Goal: Task Accomplishment & Management: Use online tool/utility

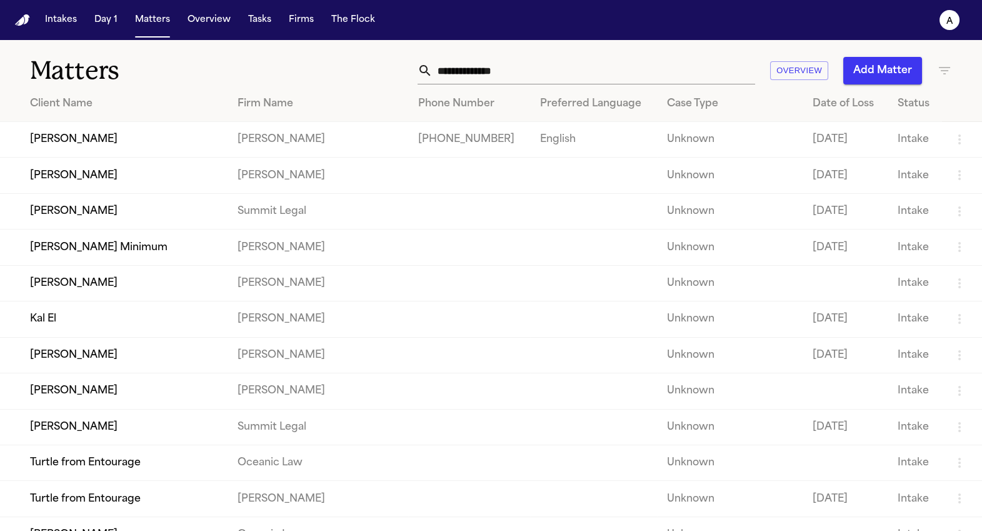
click at [57, 229] on td "John Jacob" at bounding box center [114, 211] width 228 height 36
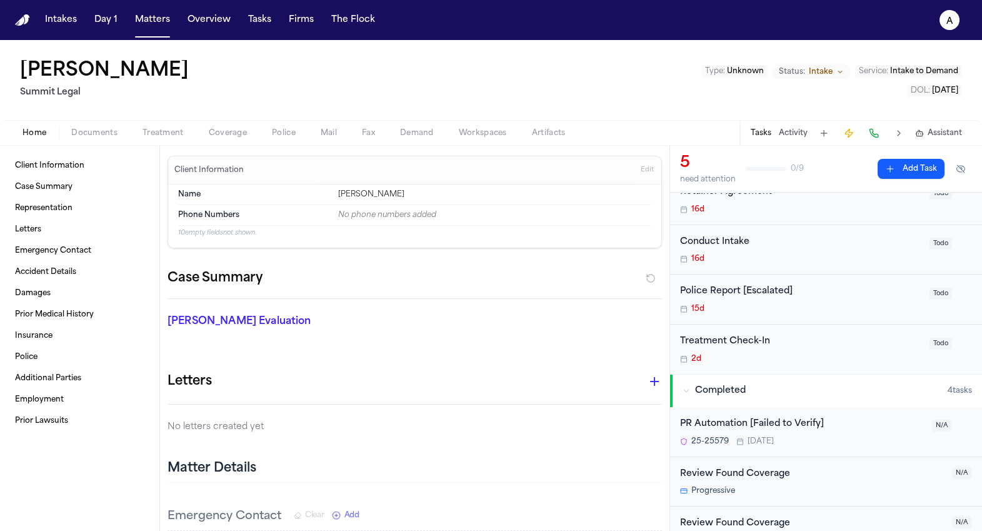
scroll to position [174, 0]
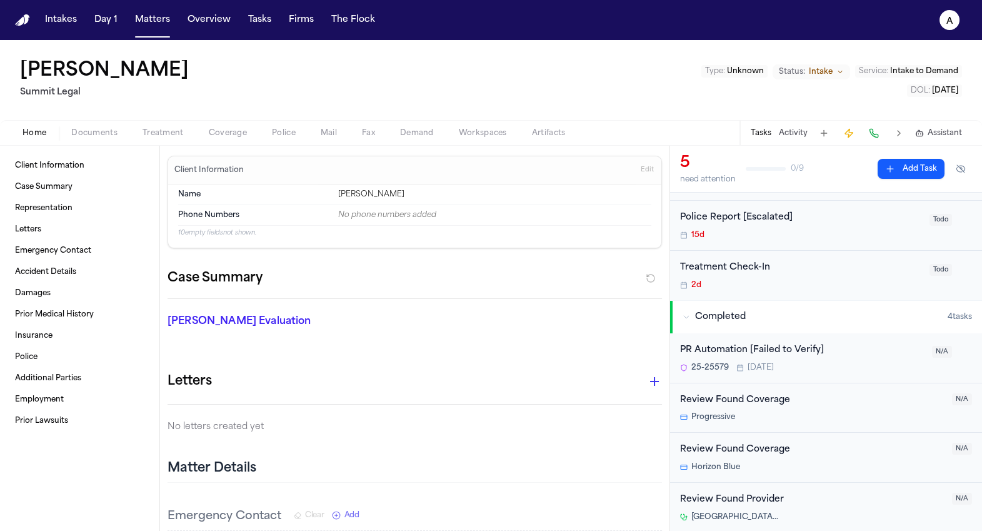
click at [772, 341] on div "PR Automation [Failed to Verify] 25-25579 Tomorrow N/A" at bounding box center [826, 358] width 312 height 50
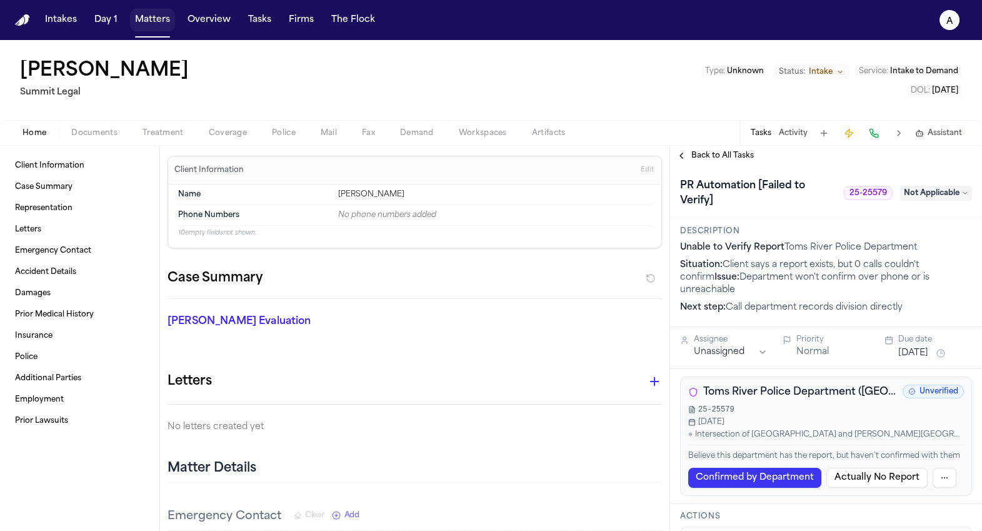
click at [151, 24] on button "Matters" at bounding box center [152, 20] width 45 height 23
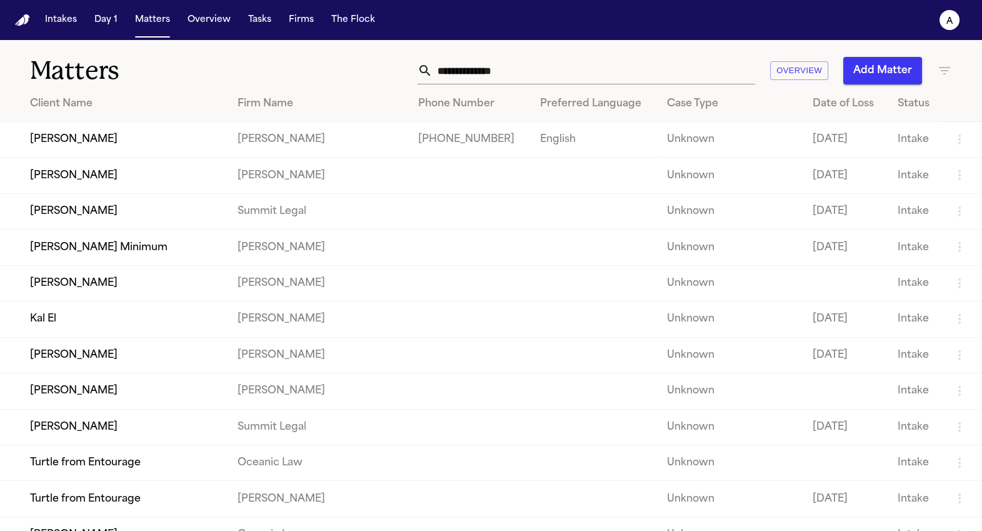
click at [105, 129] on td "[PERSON_NAME]" at bounding box center [114, 140] width 228 height 36
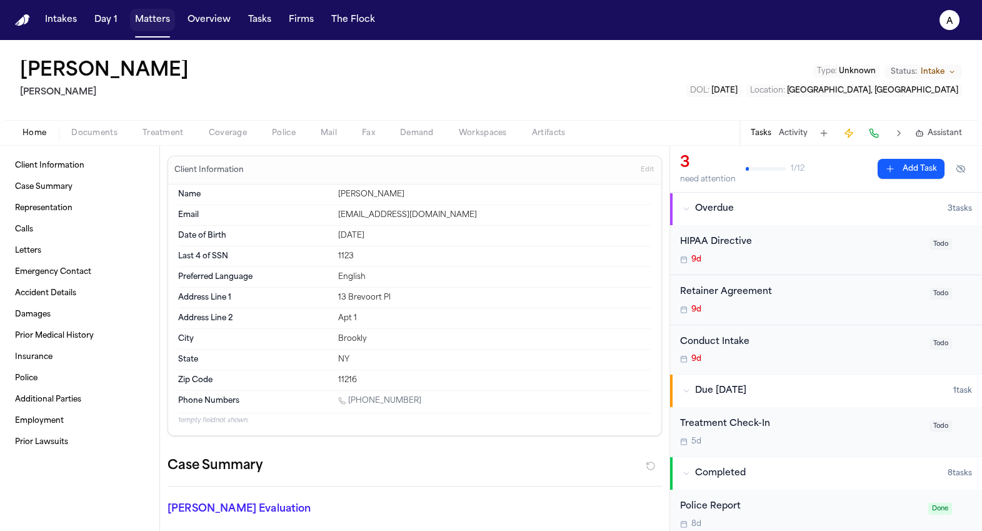
click at [156, 24] on button "Matters" at bounding box center [152, 20] width 45 height 23
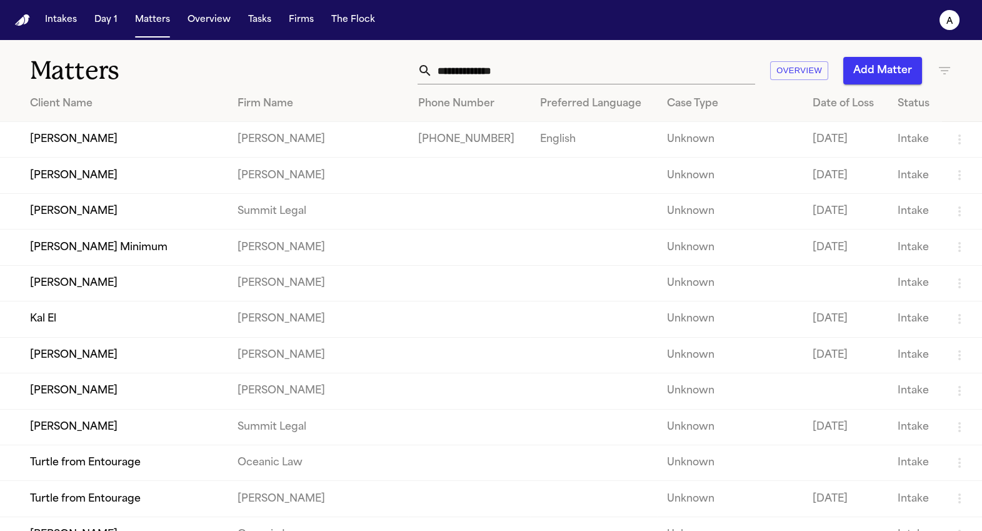
click at [99, 256] on td "[PERSON_NAME] Minimum" at bounding box center [114, 247] width 228 height 36
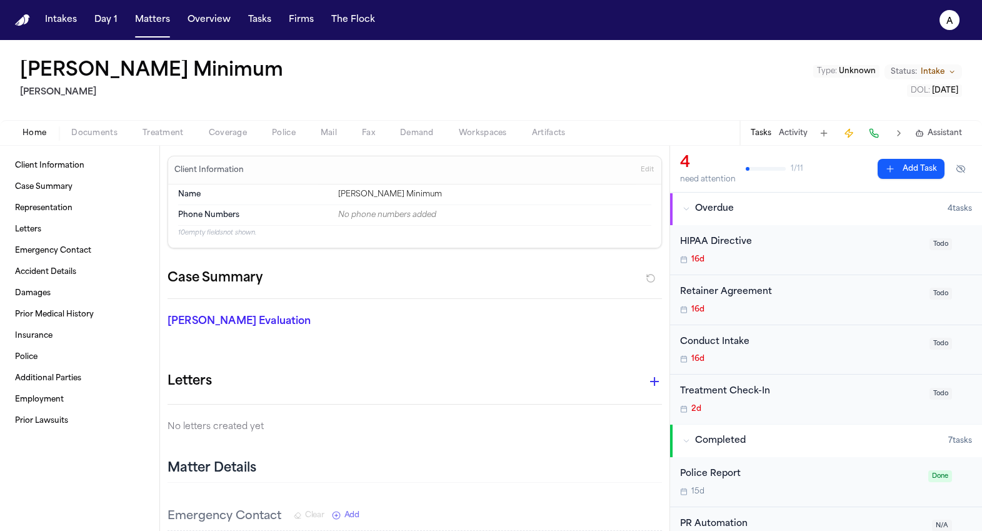
click at [267, 130] on button "Police" at bounding box center [283, 133] width 49 height 15
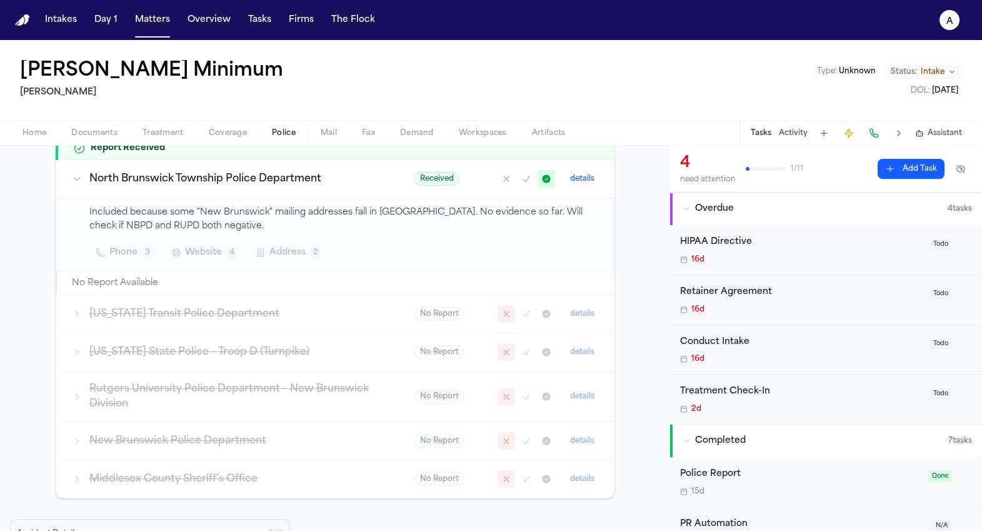
scroll to position [273, 0]
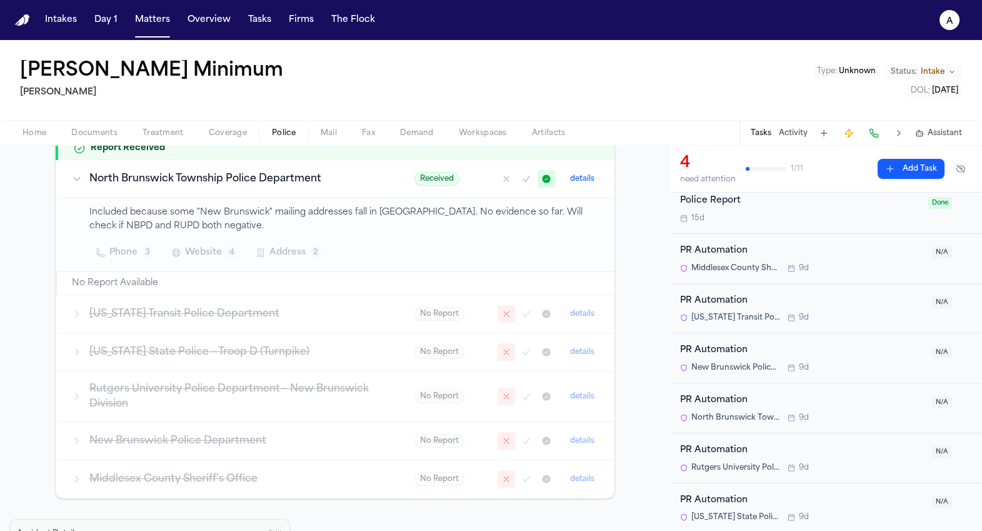
click at [728, 251] on div "PR Automation" at bounding box center [802, 251] width 244 height 14
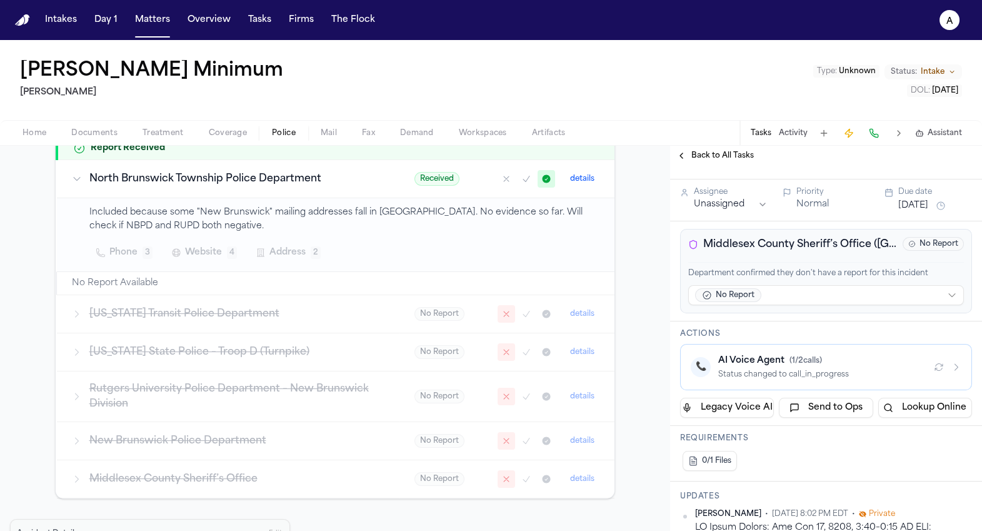
scroll to position [226, 0]
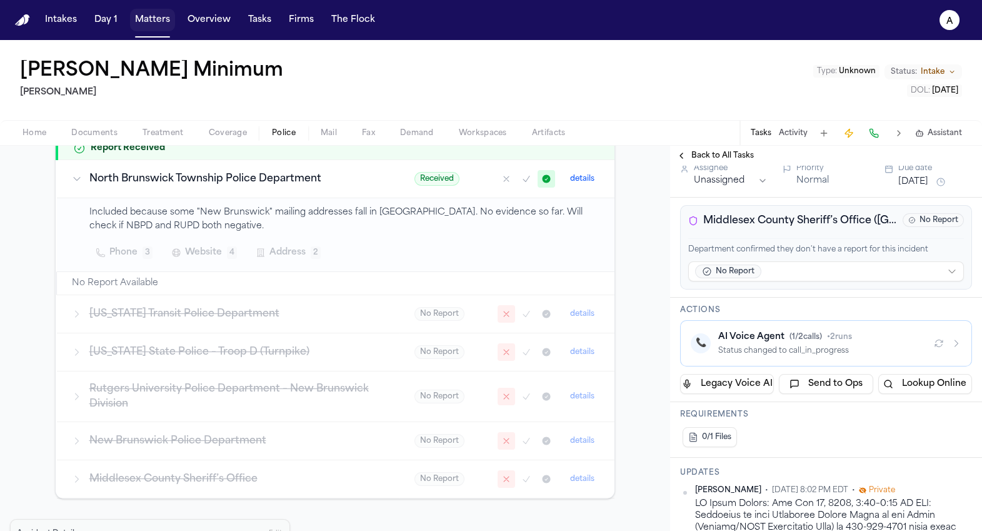
click at [160, 23] on button "Matters" at bounding box center [152, 20] width 45 height 23
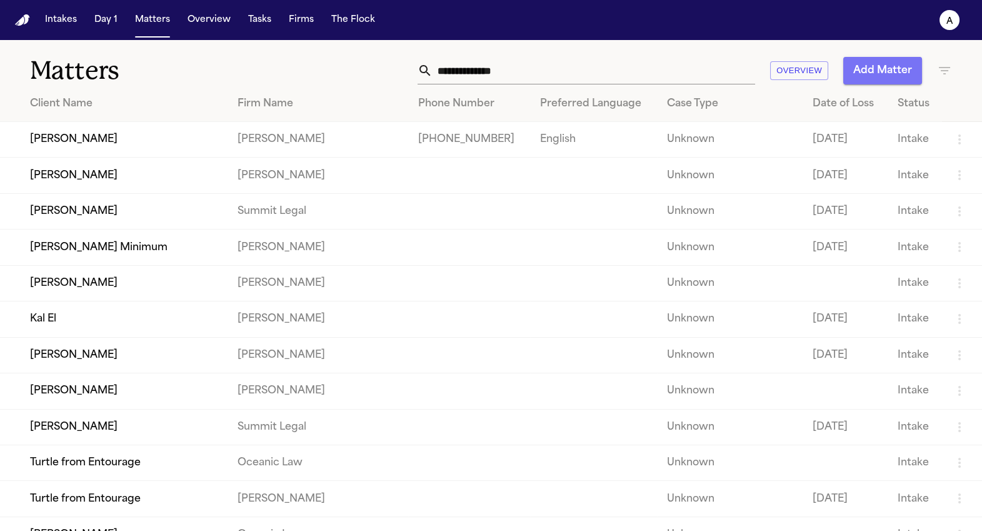
click at [863, 80] on button "Add Matter" at bounding box center [882, 71] width 79 height 28
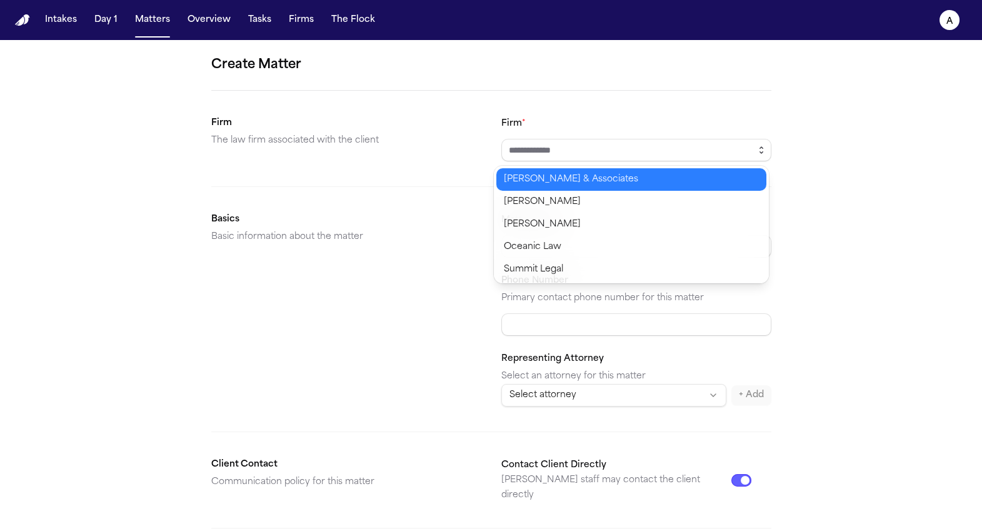
click at [760, 148] on icon "button" at bounding box center [761, 150] width 10 height 10
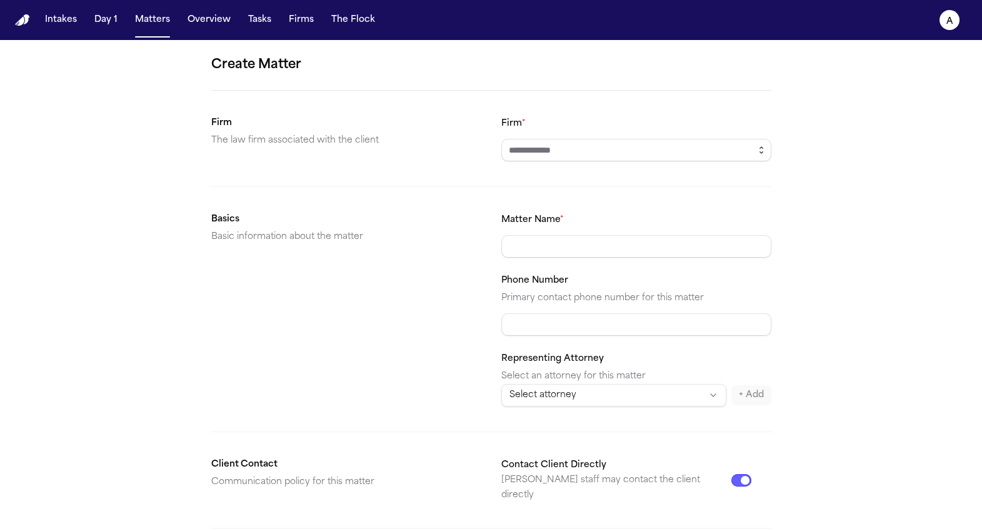
click at [760, 148] on icon "button" at bounding box center [761, 150] width 10 height 10
click at [827, 124] on div "Create Matter Firm The law firm associated with the client Firm * Basics Basic …" at bounding box center [491, 472] width 982 height 864
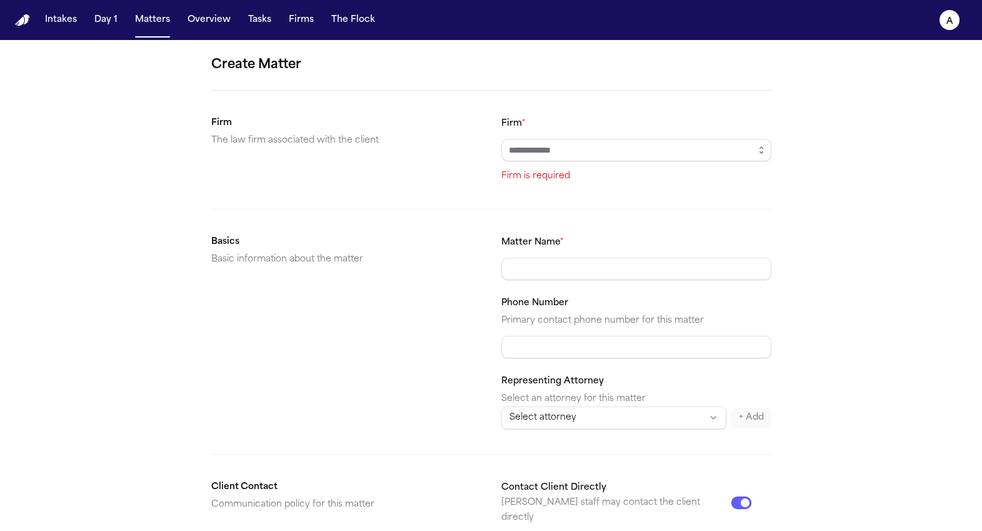
click at [765, 136] on div "Firm * Firm is required" at bounding box center [636, 150] width 270 height 68
click at [739, 155] on input "Firm *" at bounding box center [636, 150] width 270 height 23
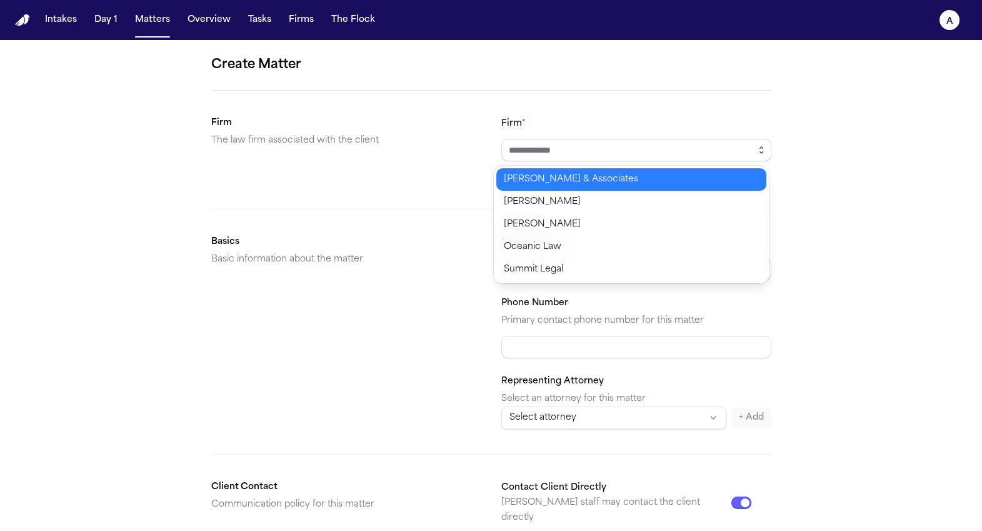
click at [765, 149] on button "button" at bounding box center [761, 150] width 20 height 23
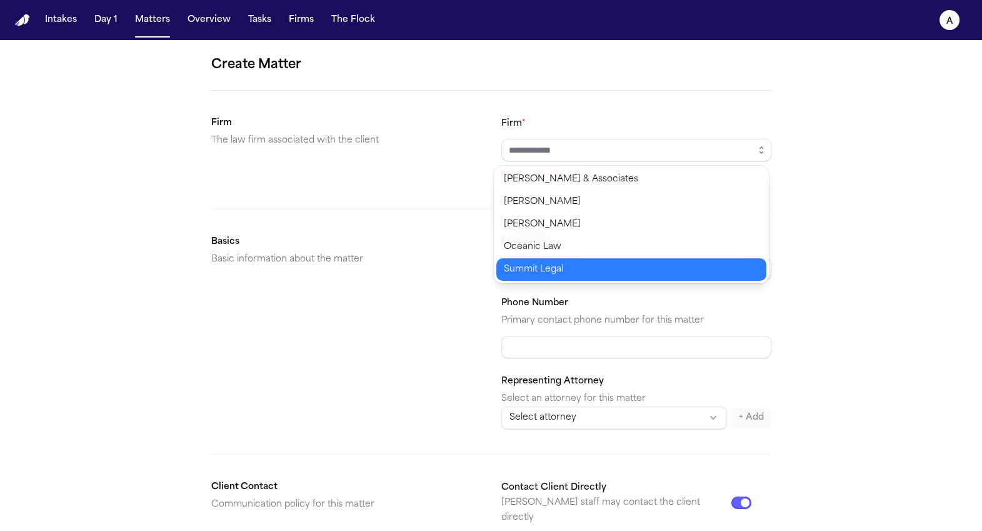
type input "**********"
click at [648, 268] on body "**********" at bounding box center [491, 265] width 982 height 531
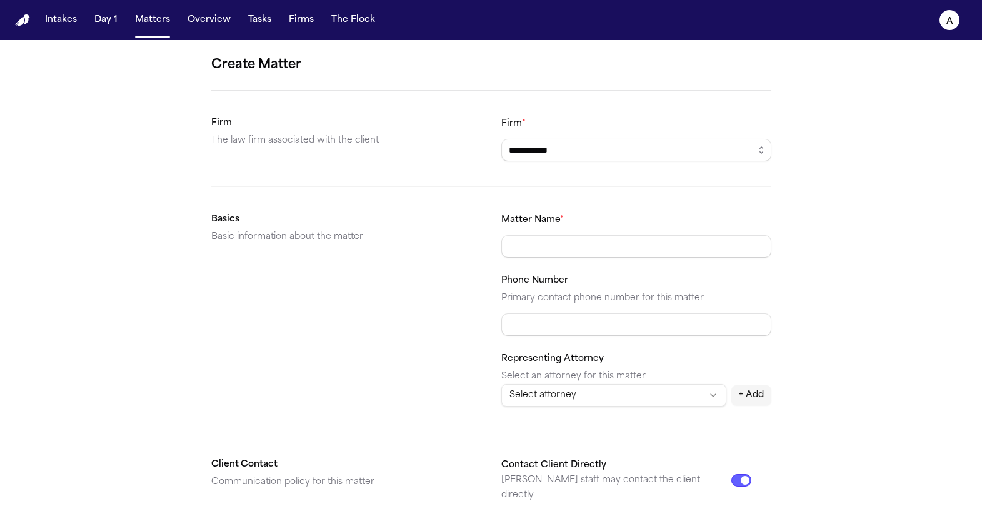
click at [623, 244] on input "Matter Name *" at bounding box center [636, 246] width 270 height 23
type input "**********"
click at [598, 327] on input "Phone Number" at bounding box center [636, 324] width 270 height 23
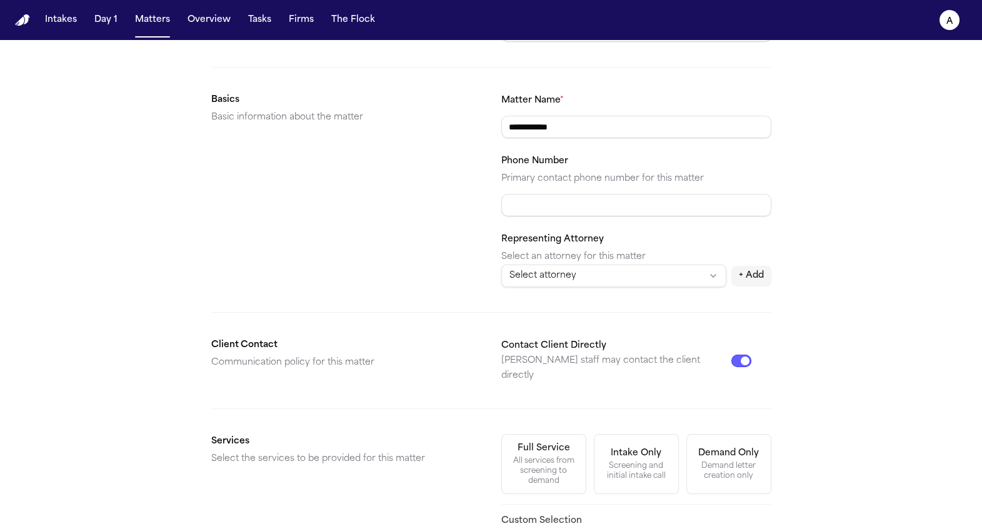
scroll to position [359, 0]
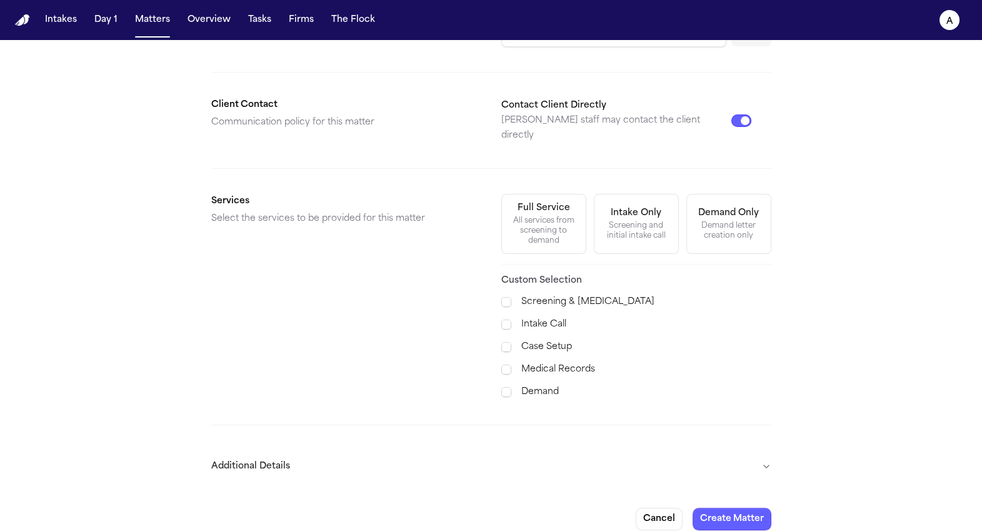
click at [733, 458] on button "Additional Details" at bounding box center [491, 466] width 560 height 33
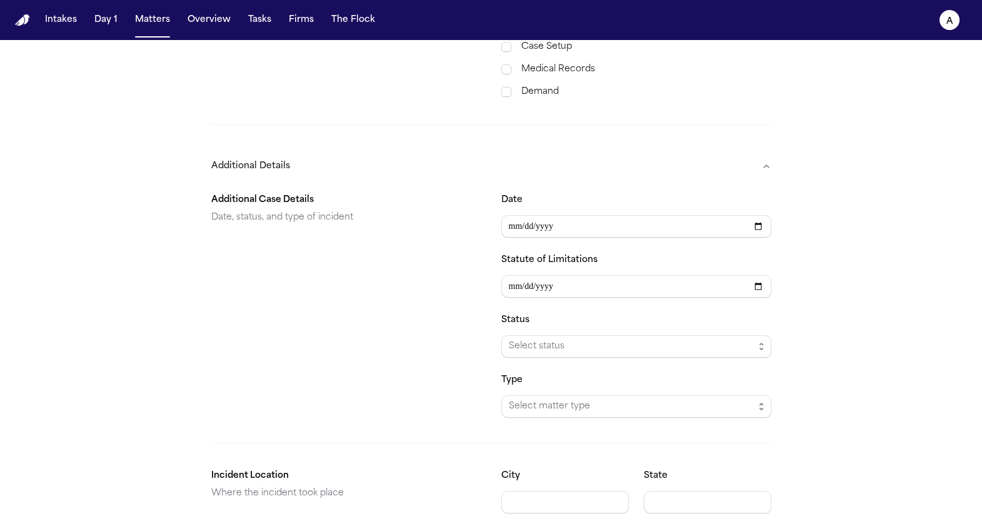
scroll to position [699, 0]
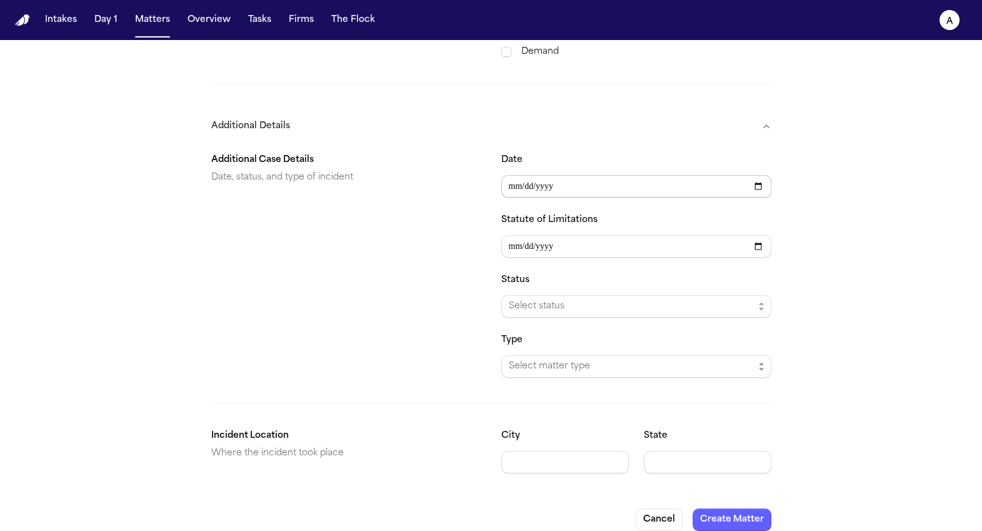
click at [503, 175] on input "Date" at bounding box center [636, 186] width 270 height 23
type input "**********"
click at [735, 466] on button "Create Matter" at bounding box center [732, 519] width 79 height 23
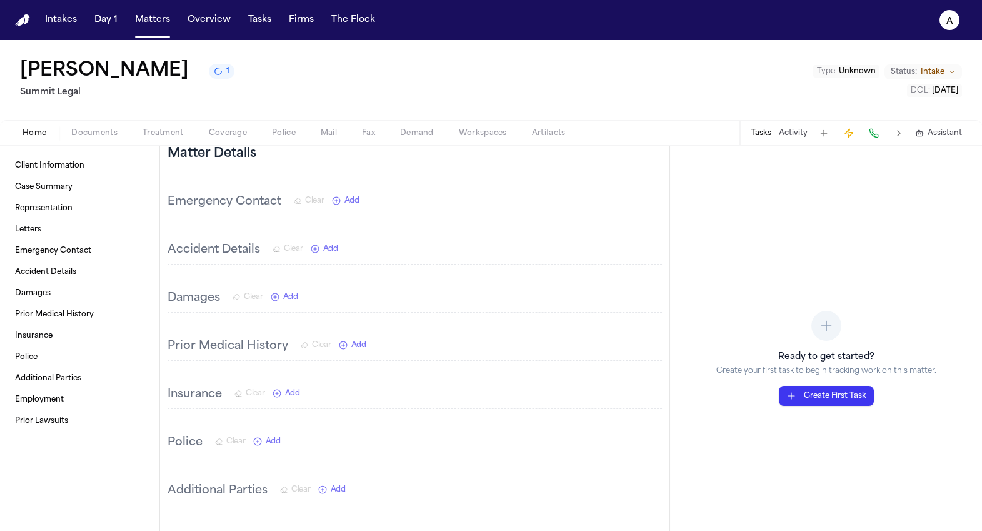
scroll to position [298, 0]
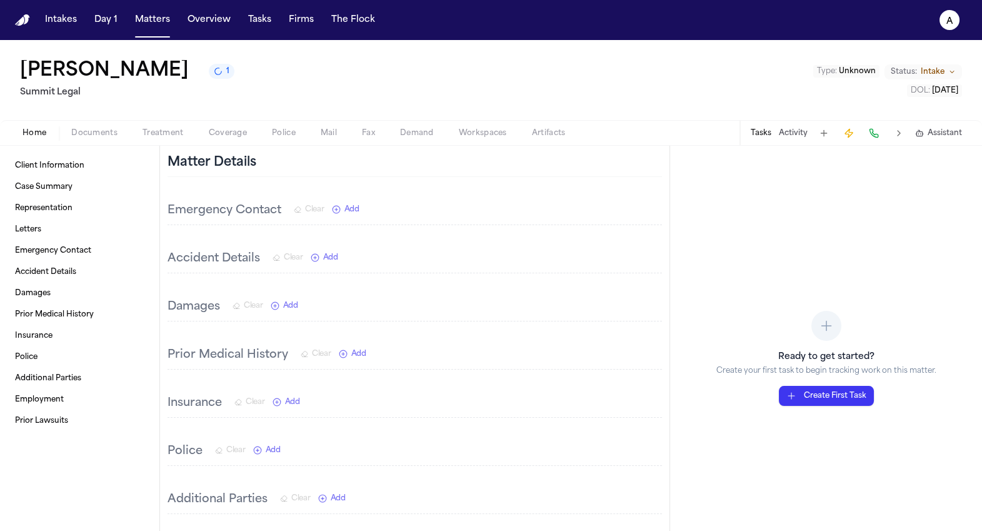
click at [328, 263] on span "Add" at bounding box center [330, 258] width 15 height 10
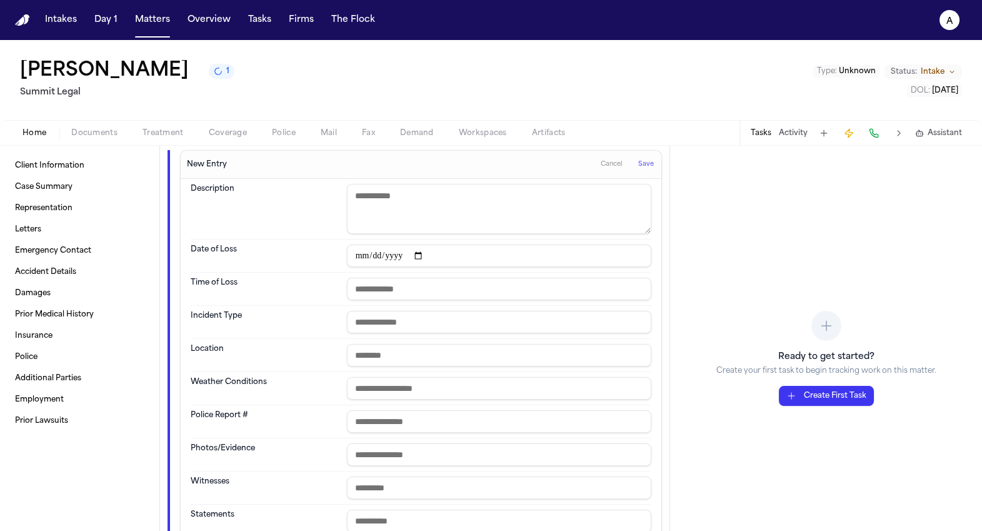
scroll to position [432, 0]
click at [405, 356] on input "text" at bounding box center [499, 354] width 304 height 23
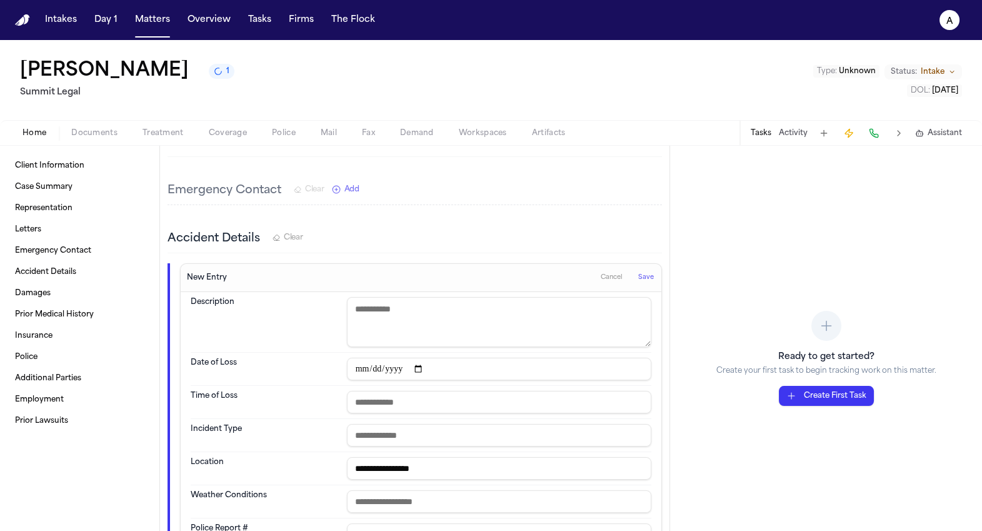
scroll to position [308, 0]
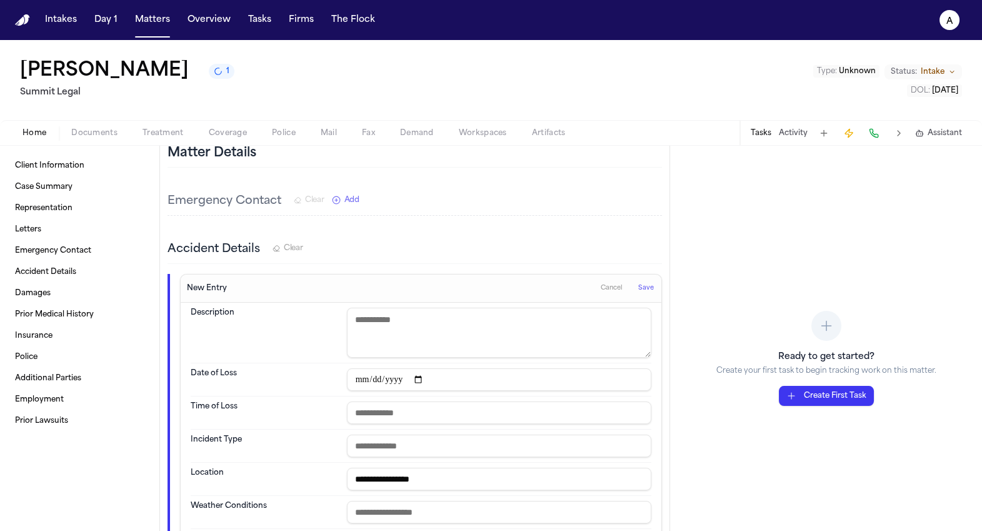
type input "**********"
click at [638, 286] on span "Save" at bounding box center [646, 288] width 16 height 9
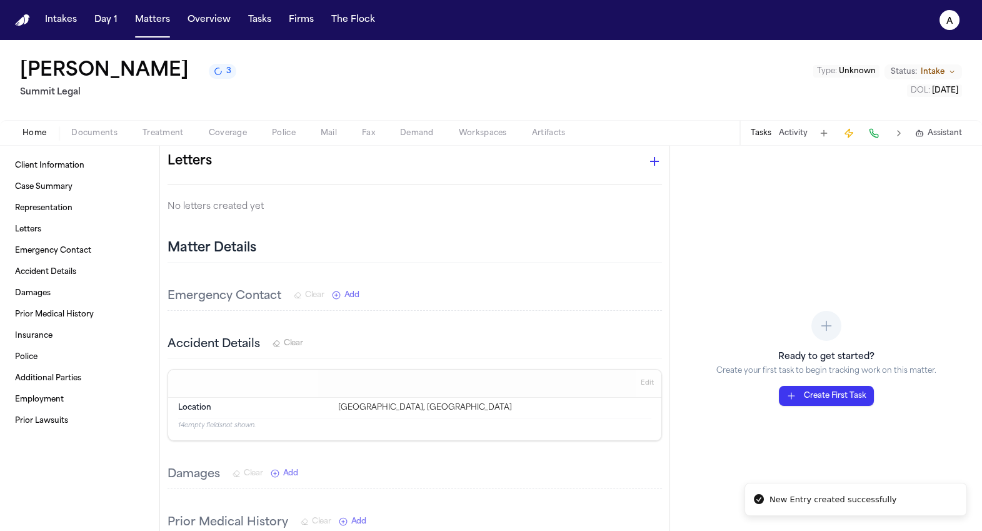
scroll to position [216, 0]
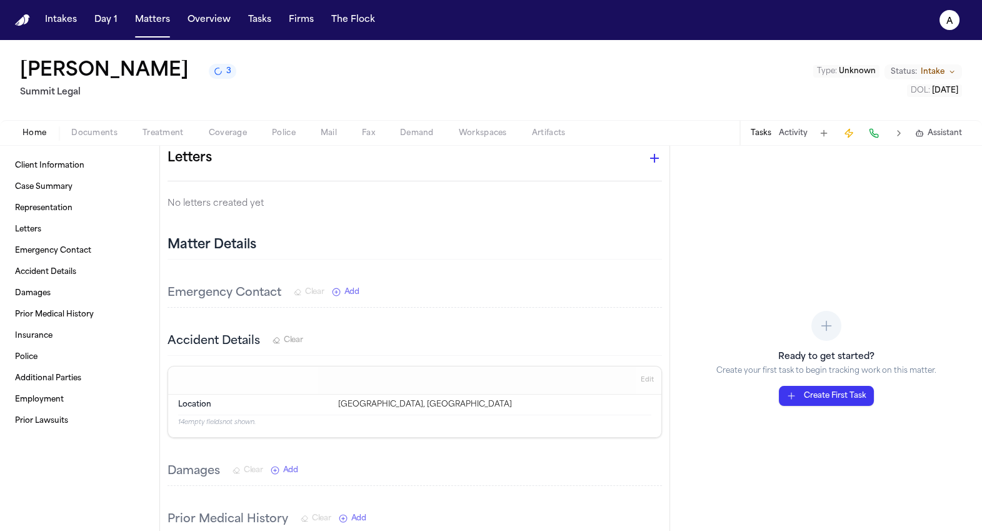
click at [637, 374] on button "Edit" at bounding box center [647, 380] width 21 height 20
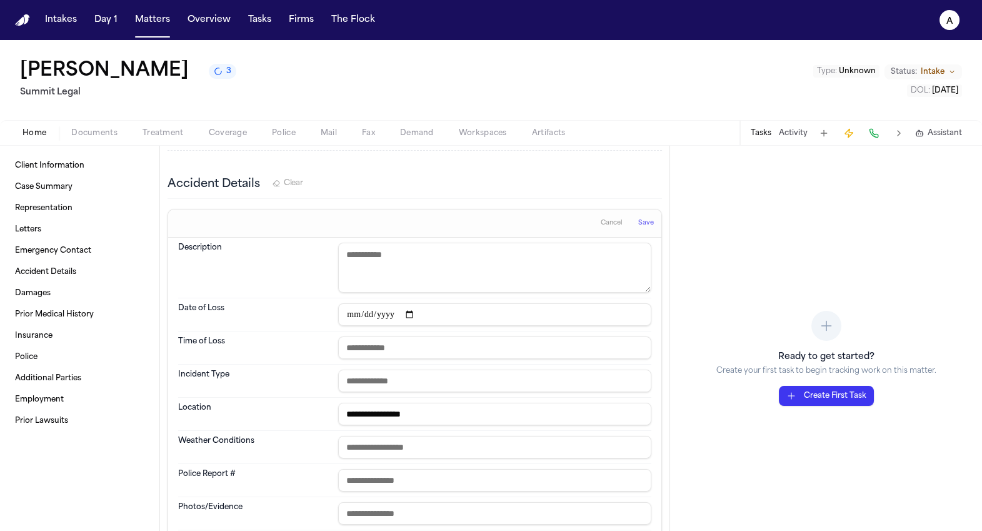
scroll to position [394, 0]
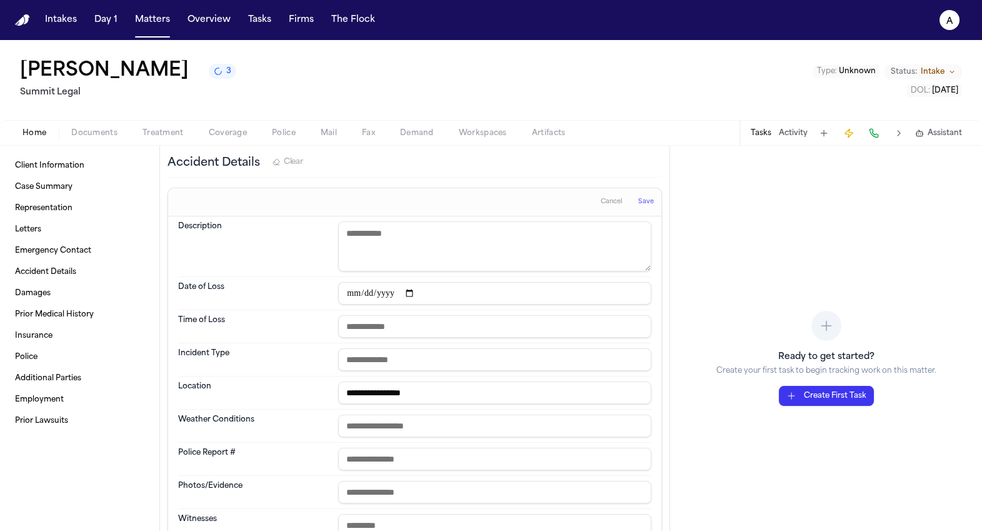
click at [517, 389] on input "**********" at bounding box center [494, 392] width 313 height 23
type input "**********"
click at [638, 201] on span "Save" at bounding box center [646, 202] width 16 height 9
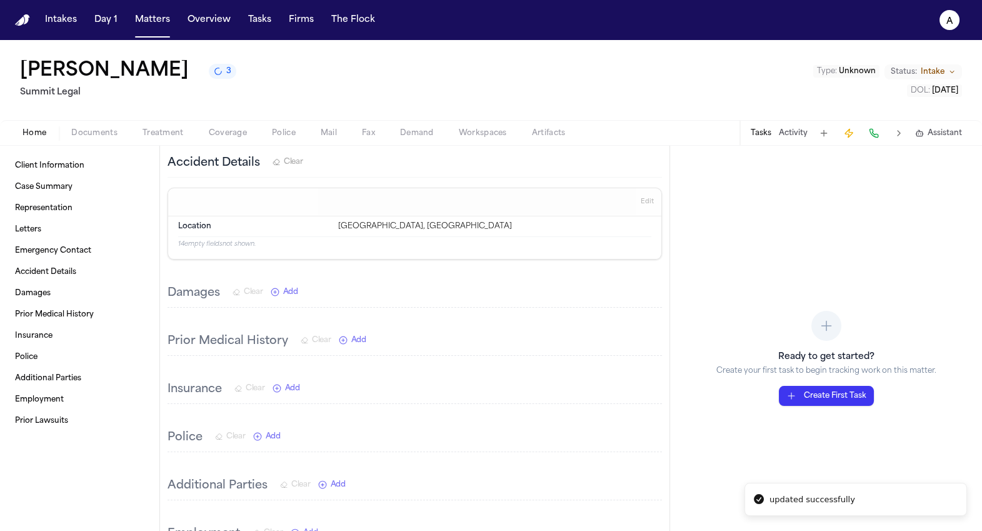
scroll to position [0, 0]
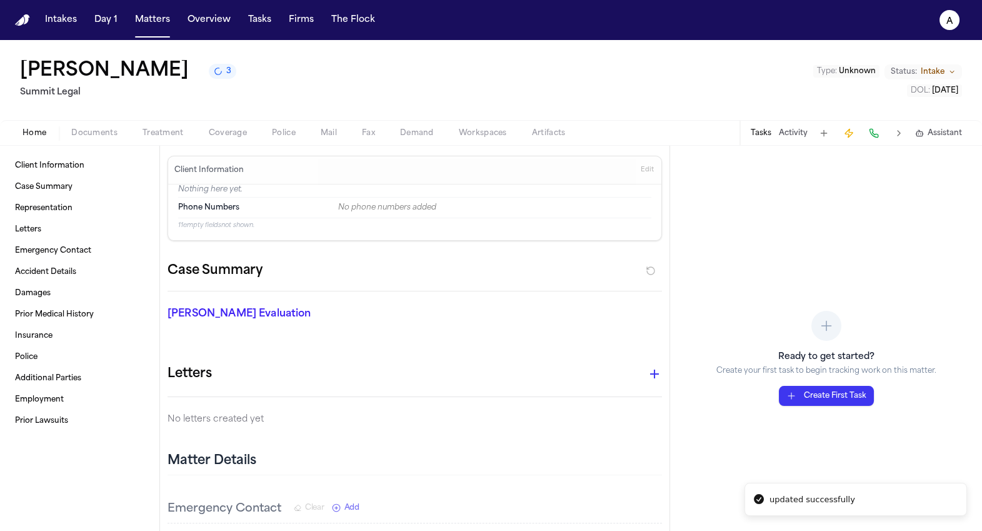
click at [209, 71] on button "3" at bounding box center [223, 71] width 28 height 15
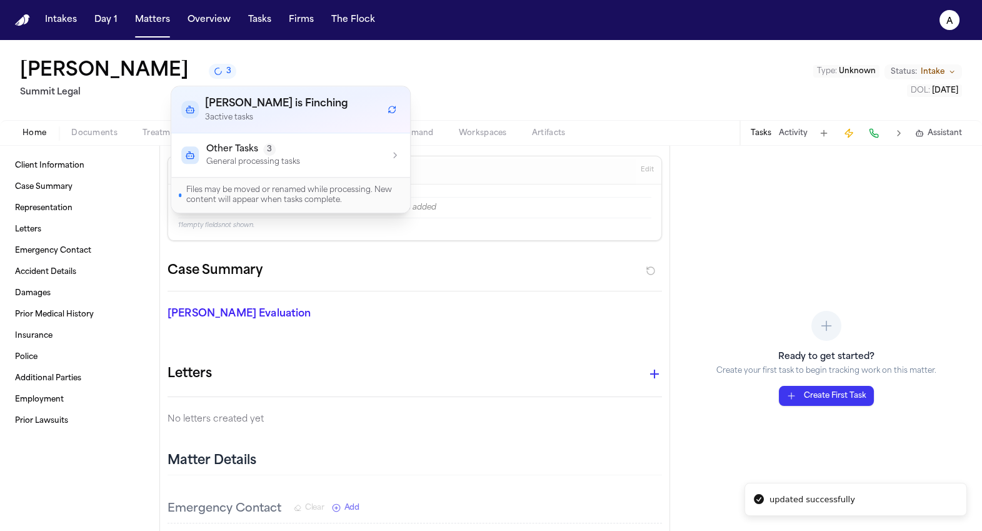
click at [268, 153] on span "3" at bounding box center [269, 149] width 13 height 13
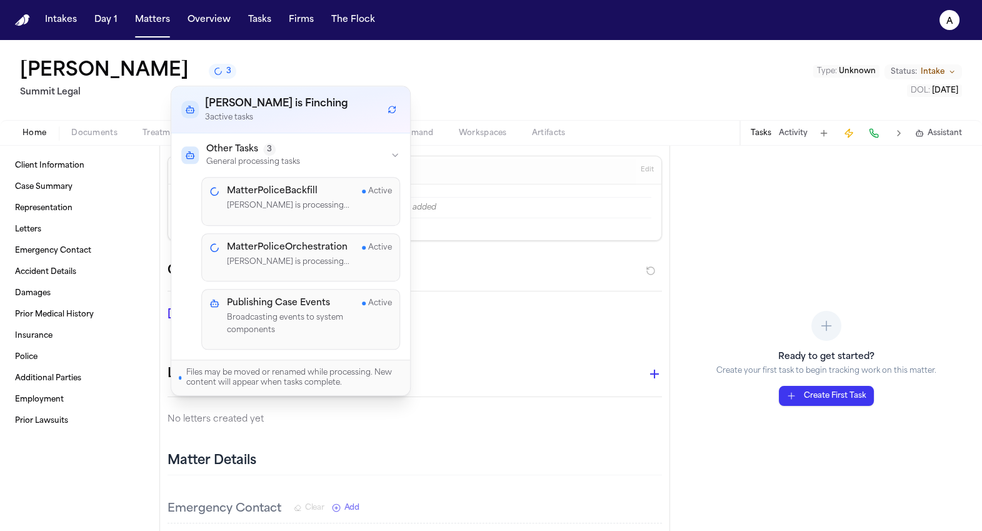
click at [268, 153] on span "3" at bounding box center [269, 149] width 13 height 13
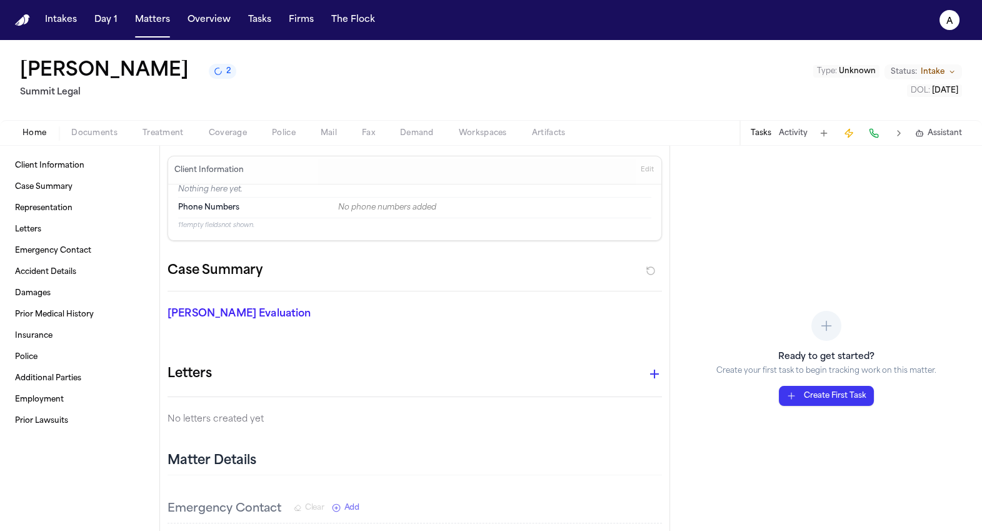
click at [226, 76] on span "2" at bounding box center [228, 71] width 5 height 10
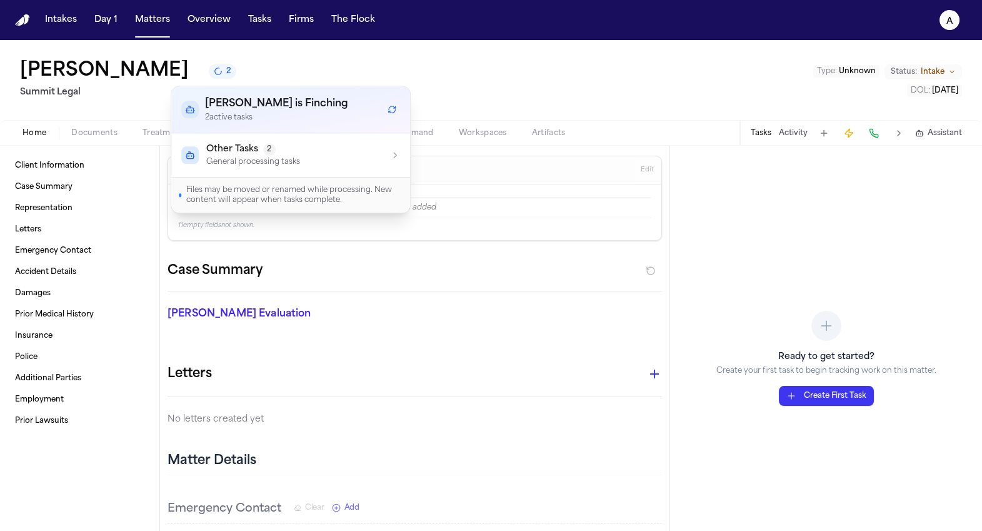
click at [304, 167] on button "Other Tasks 2 General processing tasks" at bounding box center [290, 155] width 239 height 44
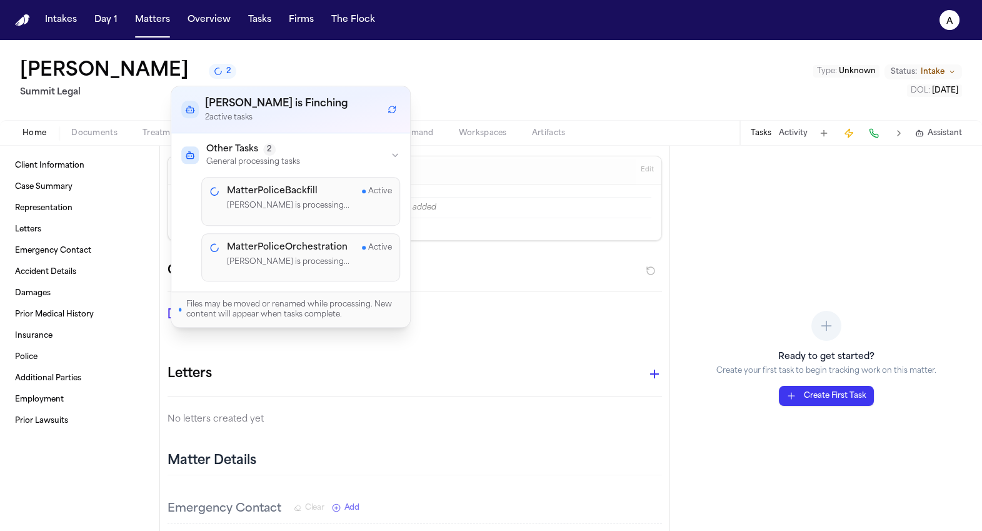
click at [302, 194] on h4 "MatterPoliceBackfill" at bounding box center [272, 191] width 91 height 13
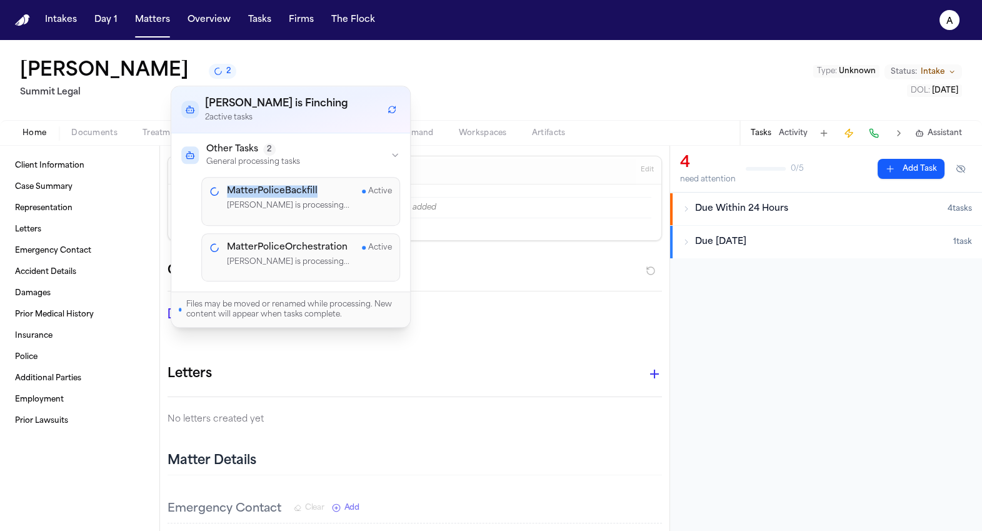
click at [301, 194] on h4 "MatterPoliceBackfill" at bounding box center [272, 191] width 91 height 13
click at [395, 111] on icon "Refresh workflows" at bounding box center [392, 109] width 9 height 9
click at [396, 108] on icon "Refresh workflows" at bounding box center [392, 109] width 9 height 9
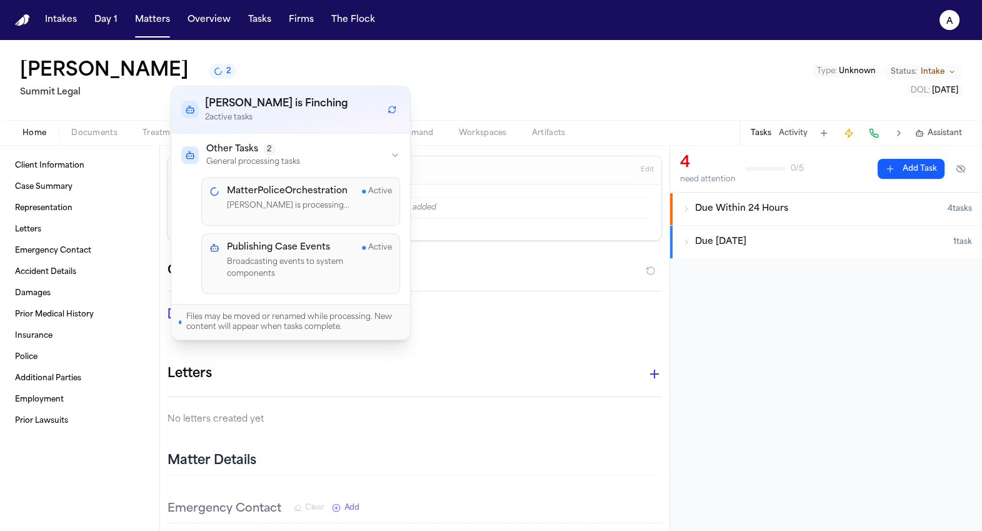
click at [396, 108] on icon "Refresh workflows" at bounding box center [392, 109] width 9 height 9
click at [406, 78] on div "Randy Beeess 2 Summit Legal Type : Unknown Status: Intake DOL : 2024-01-01" at bounding box center [491, 80] width 982 height 80
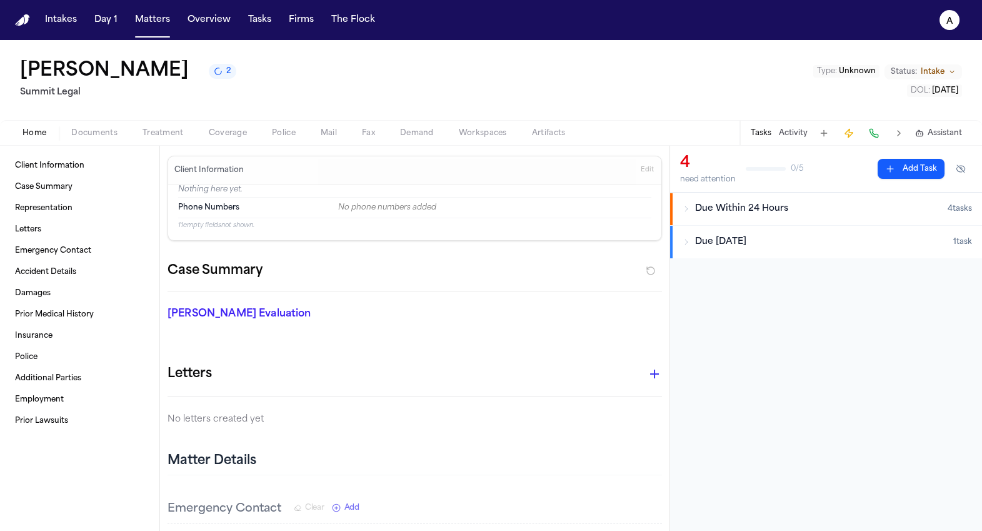
click at [279, 133] on span "Police" at bounding box center [284, 133] width 24 height 10
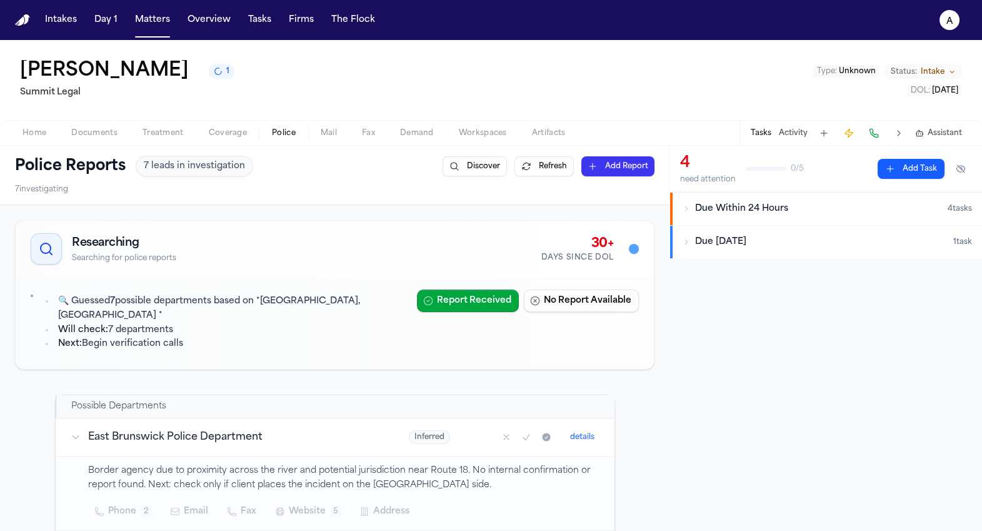
click at [788, 256] on button "Due Within 2 Weeks 1 task" at bounding box center [826, 242] width 312 height 33
click at [773, 226] on button "Due Within 2 Weeks 1 task" at bounding box center [826, 242] width 312 height 33
click at [773, 211] on span "Due Within 24 Hours" at bounding box center [741, 209] width 93 height 13
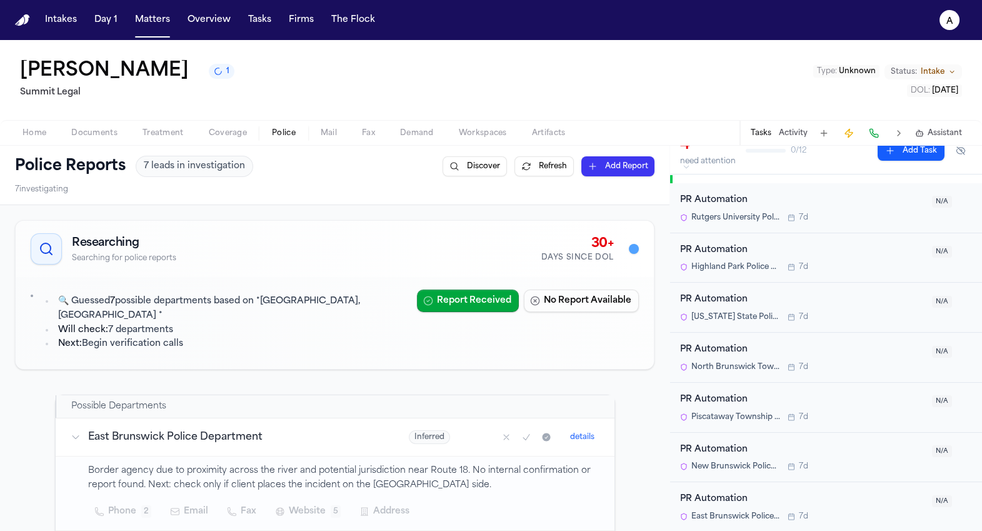
scroll to position [356, 0]
click at [731, 193] on div "PR Automation" at bounding box center [802, 200] width 244 height 14
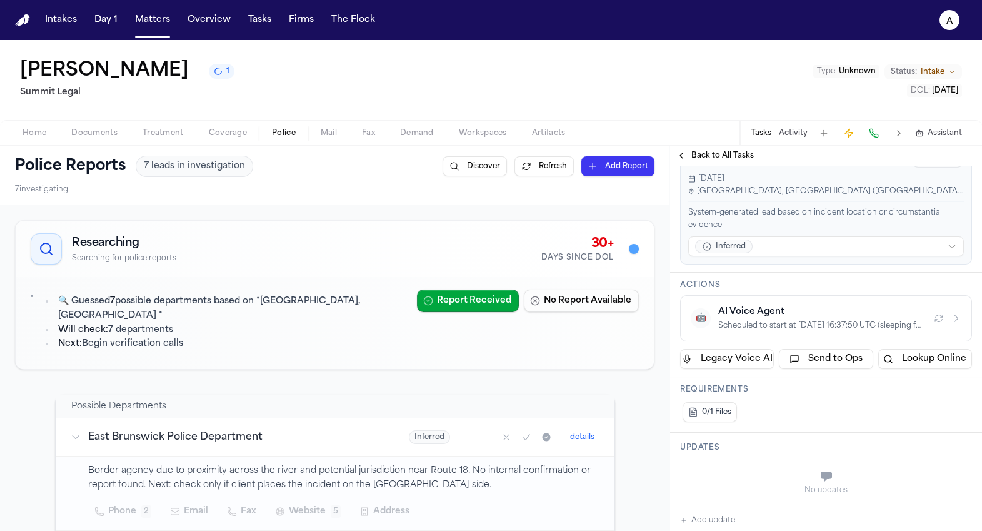
scroll to position [347, 0]
click at [778, 333] on button "🤖 AI Voice Agent Scheduled to start at 2025-09-03 16:37:50 UTC (sleeping for 11…" at bounding box center [826, 317] width 292 height 46
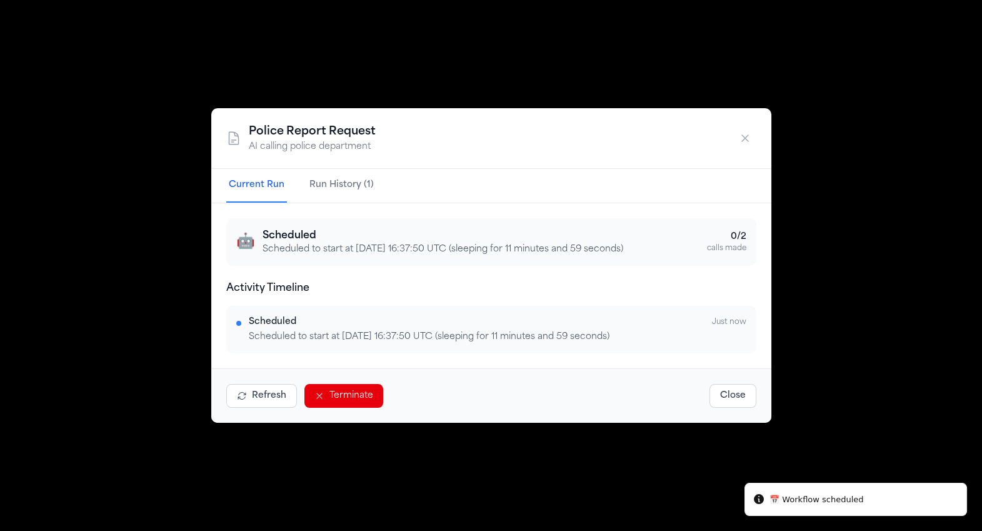
click at [338, 252] on p "Scheduled to start at 2025-09-03 16:37:50 UTC (sleeping for 11 minutes and 59 s…" at bounding box center [443, 249] width 361 height 13
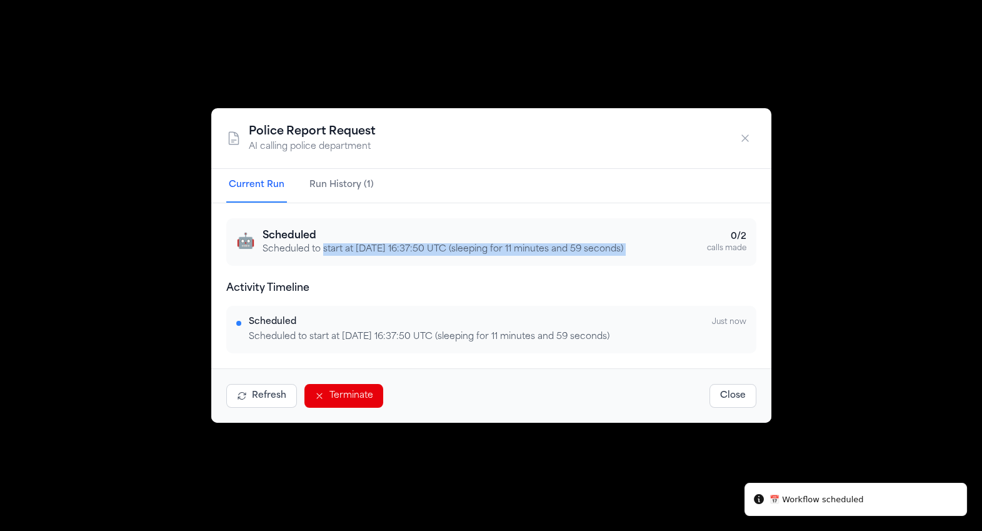
click at [338, 252] on p "Scheduled to start at 2025-09-03 16:37:50 UTC (sleeping for 11 minutes and 59 s…" at bounding box center [443, 249] width 361 height 13
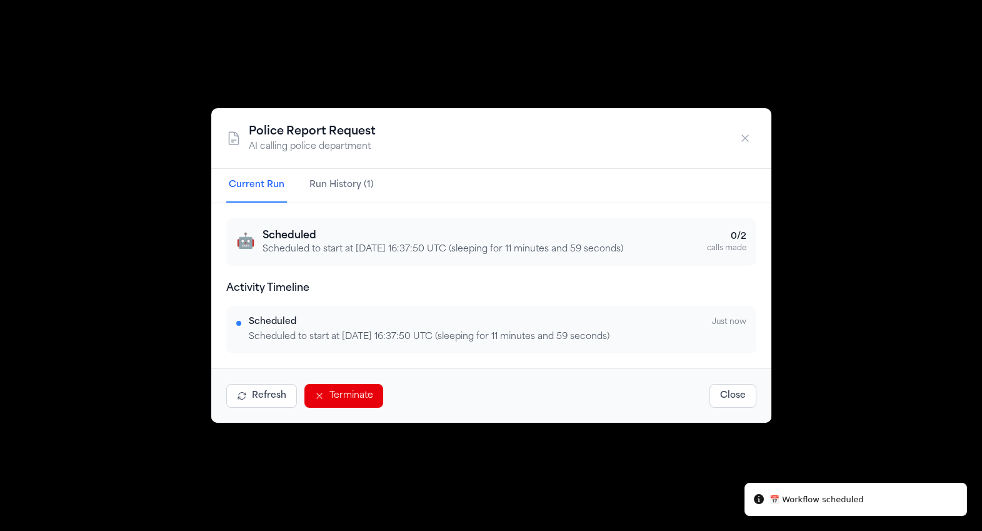
click at [381, 256] on div "🤖 Scheduled Scheduled to start at 2025-09-03 16:37:50 UTC (sleeping for 11 minu…" at bounding box center [491, 242] width 530 height 48
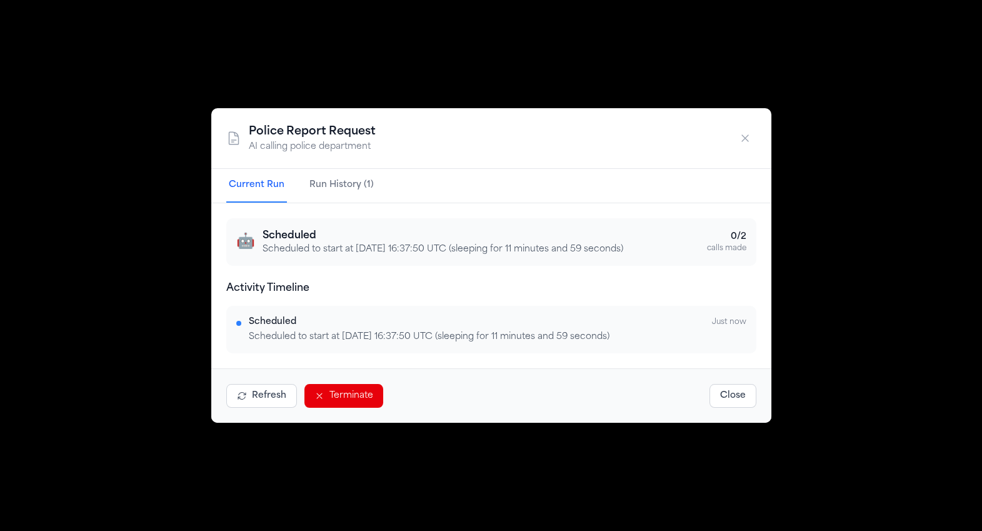
click at [745, 403] on button "Close" at bounding box center [732, 396] width 47 height 24
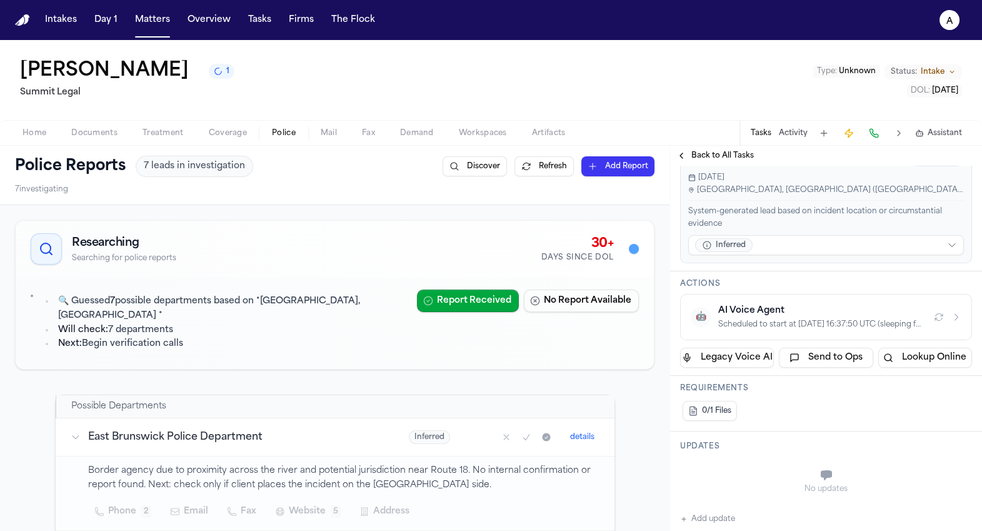
click at [823, 324] on div "Scheduled to start at 2025-09-03 16:37:50 UTC (sleeping for 11 minutes and 59 s…" at bounding box center [821, 324] width 206 height 10
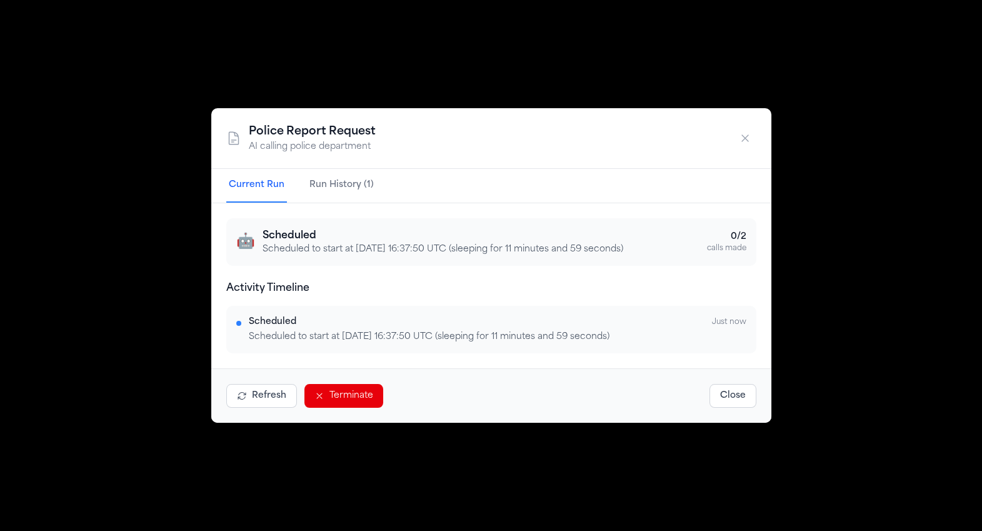
click at [341, 398] on button "Terminate" at bounding box center [343, 396] width 79 height 24
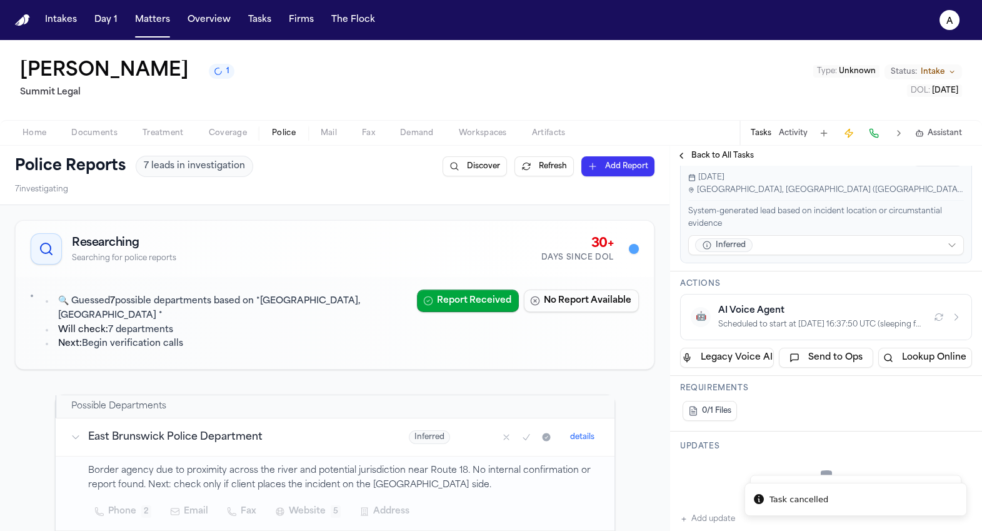
click at [935, 318] on icon "button" at bounding box center [939, 316] width 8 height 7
click at [901, 309] on div "AI Voice Agent" at bounding box center [821, 310] width 206 height 13
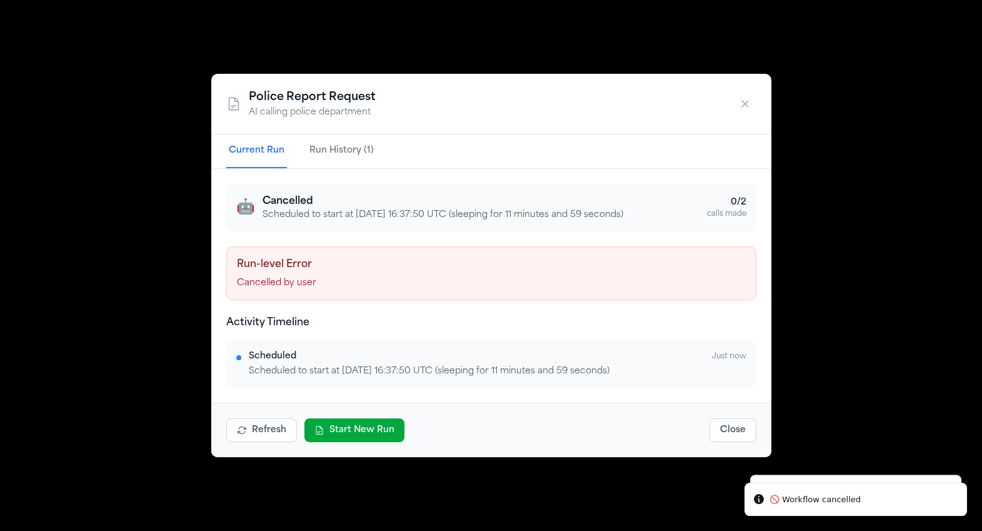
click at [343, 434] on button "Start New Run" at bounding box center [354, 430] width 100 height 24
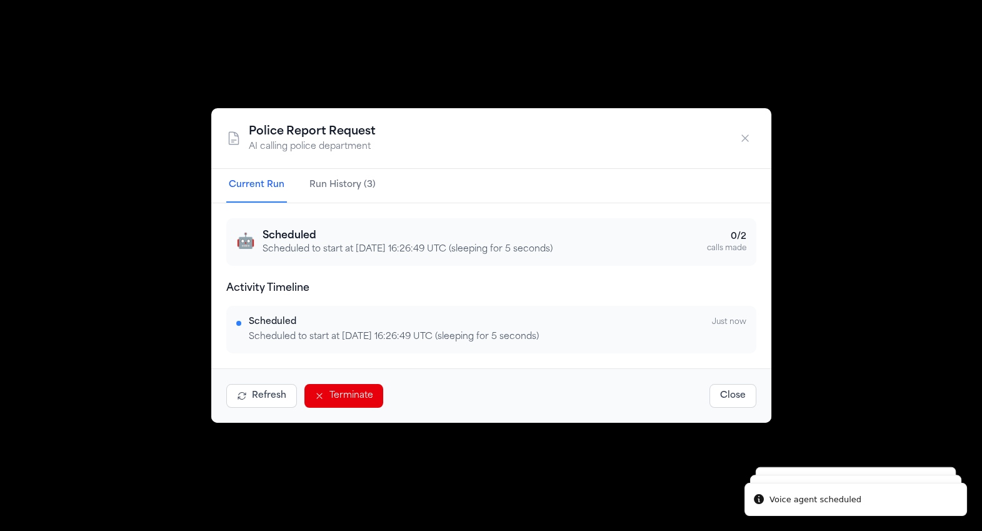
click at [739, 391] on button "Close" at bounding box center [732, 396] width 47 height 24
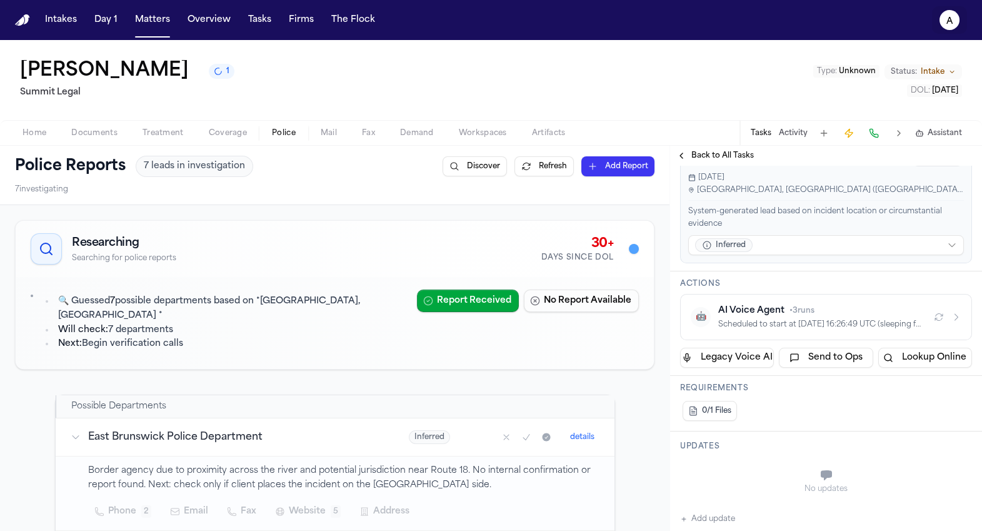
click at [946, 21] on text "a" at bounding box center [949, 21] width 7 height 9
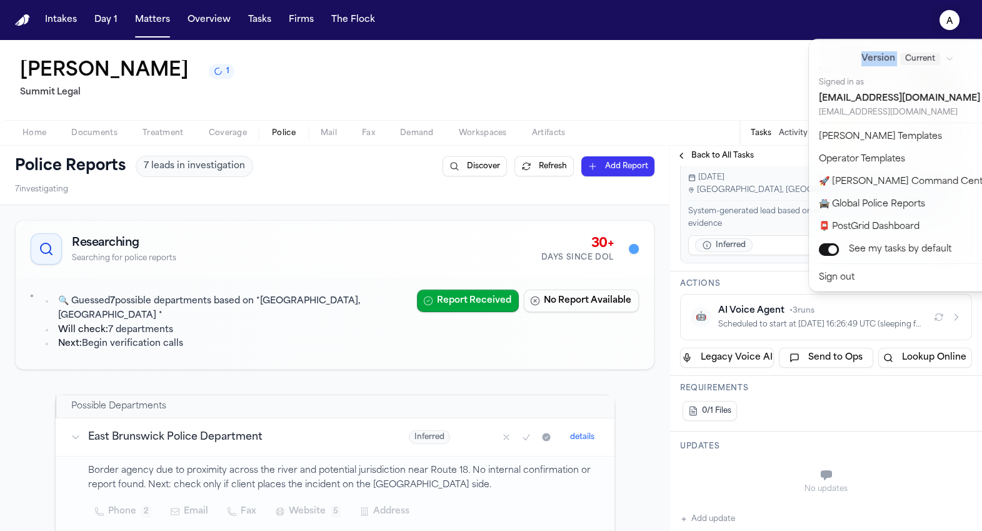
click at [779, 325] on div "Intakes Day 1 Matters Overview Tasks Firms The Flock a Randy Beeess 1 Summit Le…" at bounding box center [491, 265] width 982 height 531
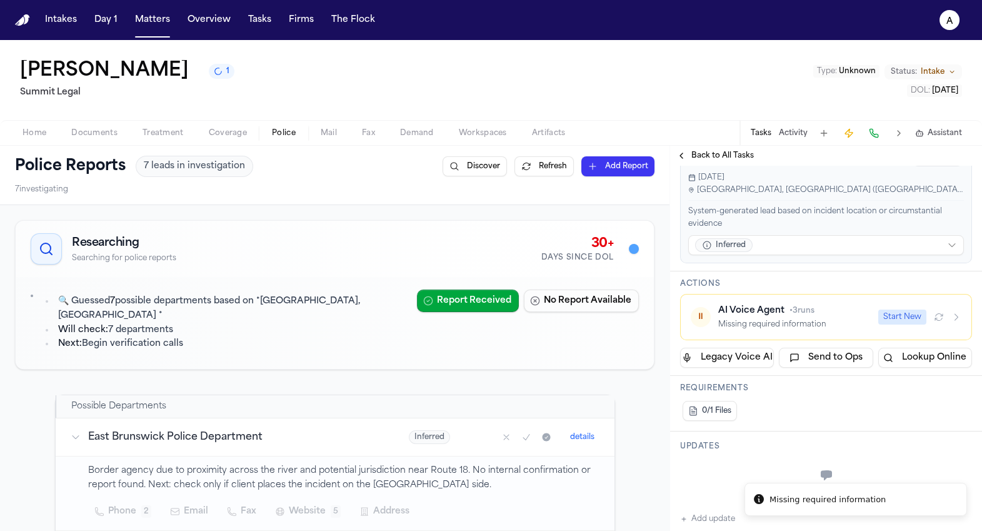
click at [779, 331] on button "⏸ AI Voice Agent • 3 runs Missing required information Start New" at bounding box center [826, 317] width 292 height 46
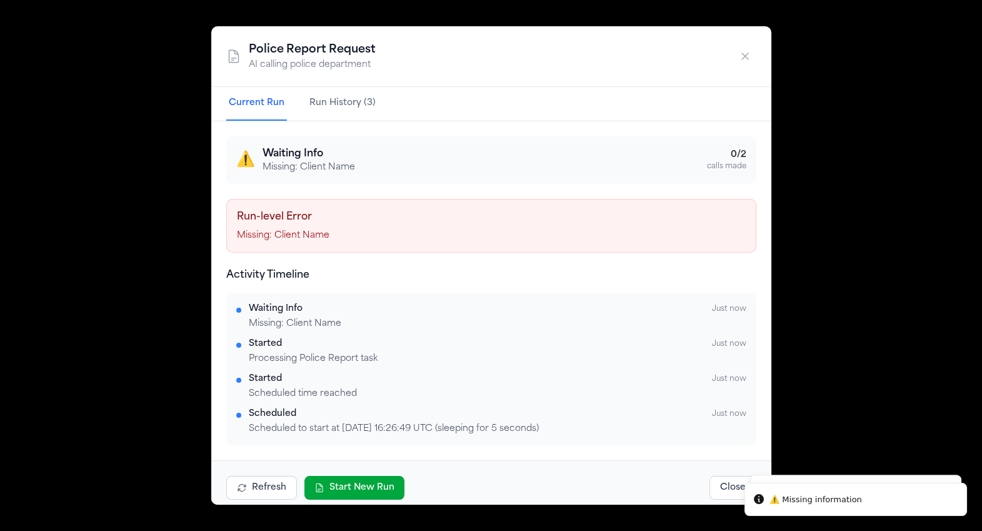
click at [307, 236] on p "Missing: Client Name" at bounding box center [491, 235] width 509 height 13
click at [839, 104] on div "Police Report Request AI calling police department Current Run Run History (3) …" at bounding box center [491, 265] width 982 height 531
click at [746, 51] on icon "button" at bounding box center [745, 56] width 13 height 13
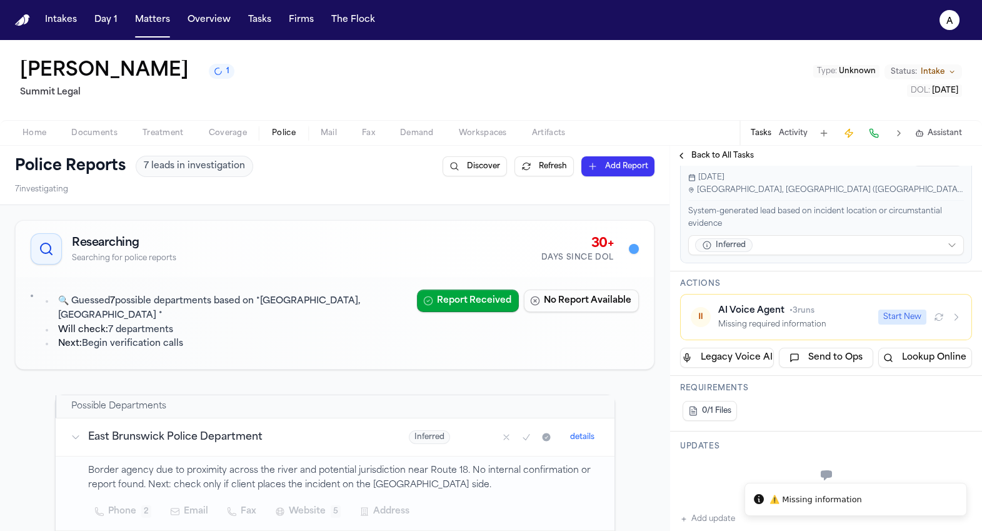
click at [57, 124] on div "Home Documents Treatment Coverage Police Mail Fax Demand Workspaces Artifacts T…" at bounding box center [491, 132] width 982 height 25
click at [36, 138] on span "Home" at bounding box center [35, 133] width 24 height 10
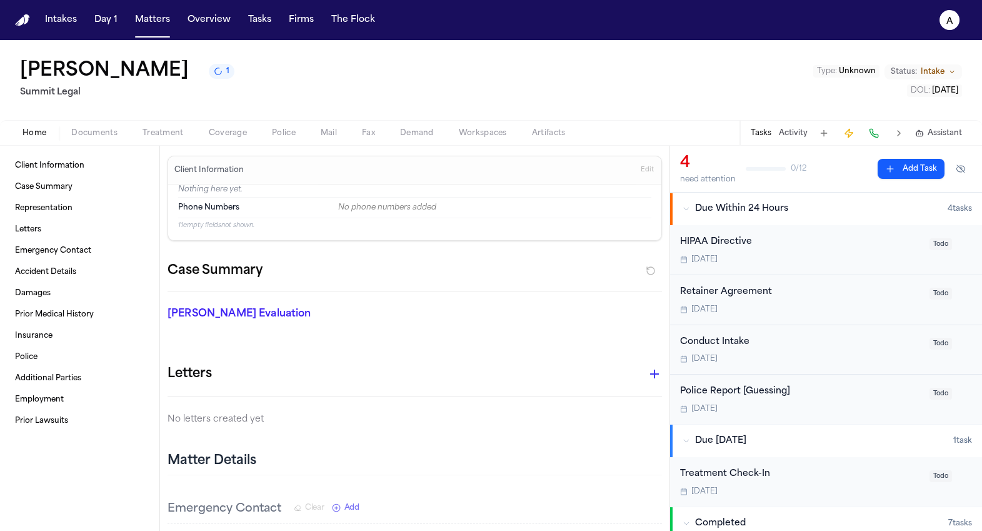
click at [646, 164] on button "Edit" at bounding box center [647, 170] width 21 height 20
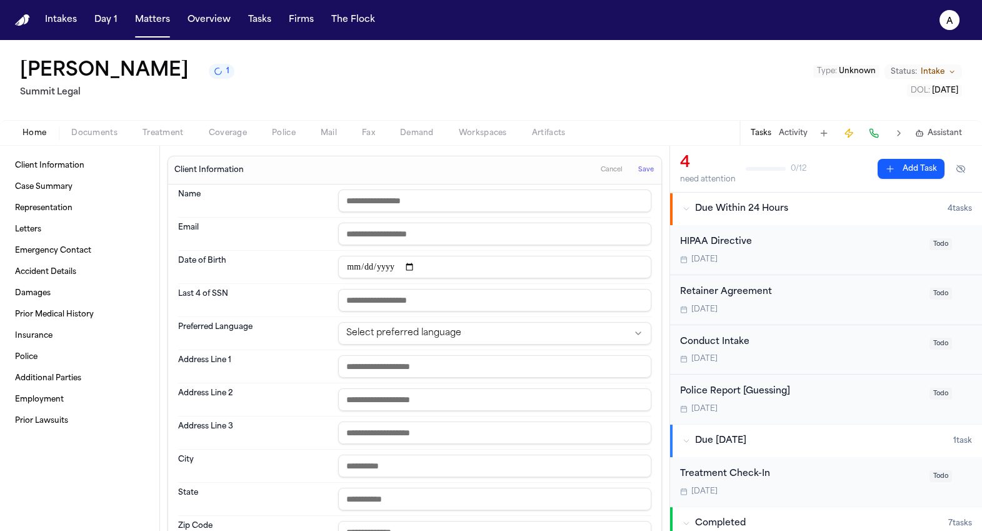
click at [456, 200] on input "text" at bounding box center [494, 200] width 313 height 23
type input "**********"
click at [646, 166] on button "Save" at bounding box center [645, 170] width 23 height 20
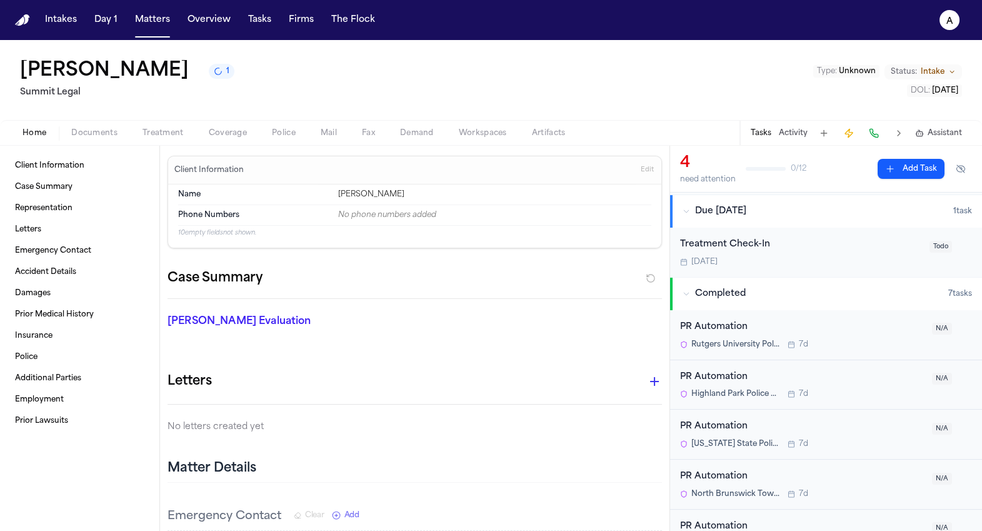
scroll to position [264, 0]
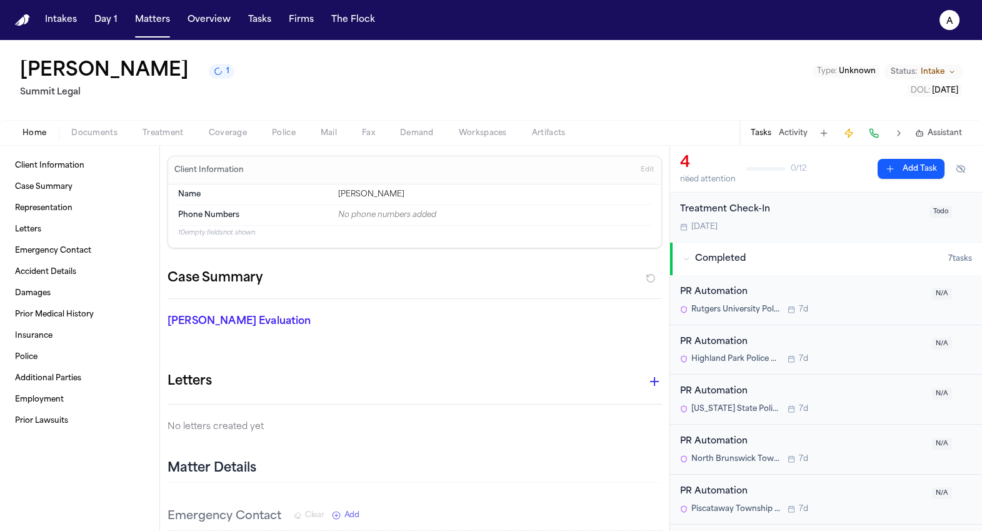
click at [748, 284] on div "PR Automation Rutgers University Police Department – New Brunswick Division 7d …" at bounding box center [826, 300] width 312 height 50
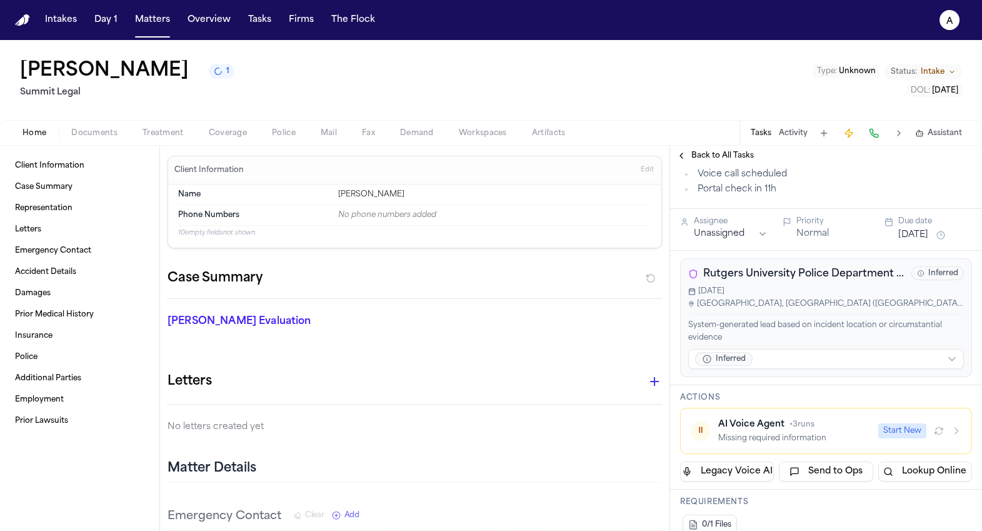
scroll to position [264, 0]
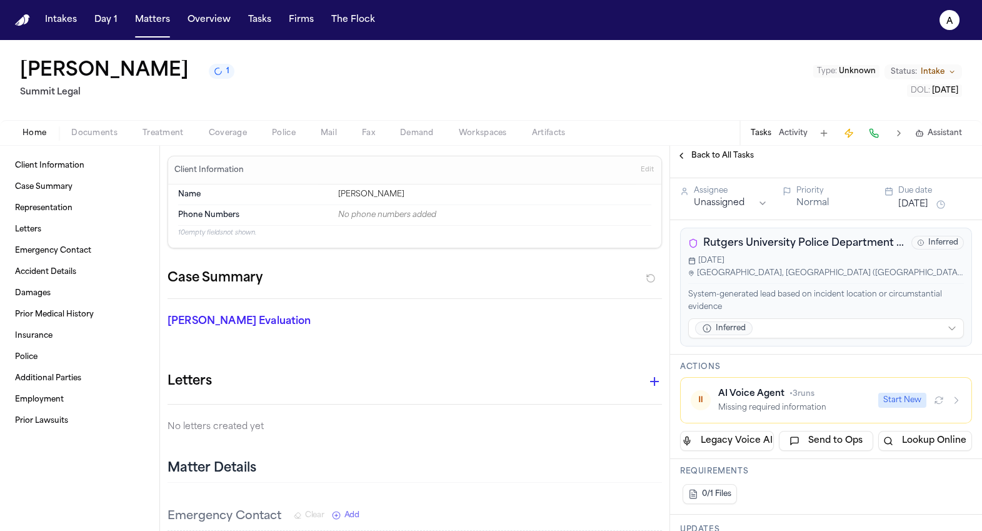
click at [891, 400] on button "Start New" at bounding box center [902, 400] width 48 height 15
click at [844, 400] on div "AI Voice Agent • 4 runs Scheduled to start at 2025-09-03 16:27:34 UTC (sleeping…" at bounding box center [821, 400] width 206 height 25
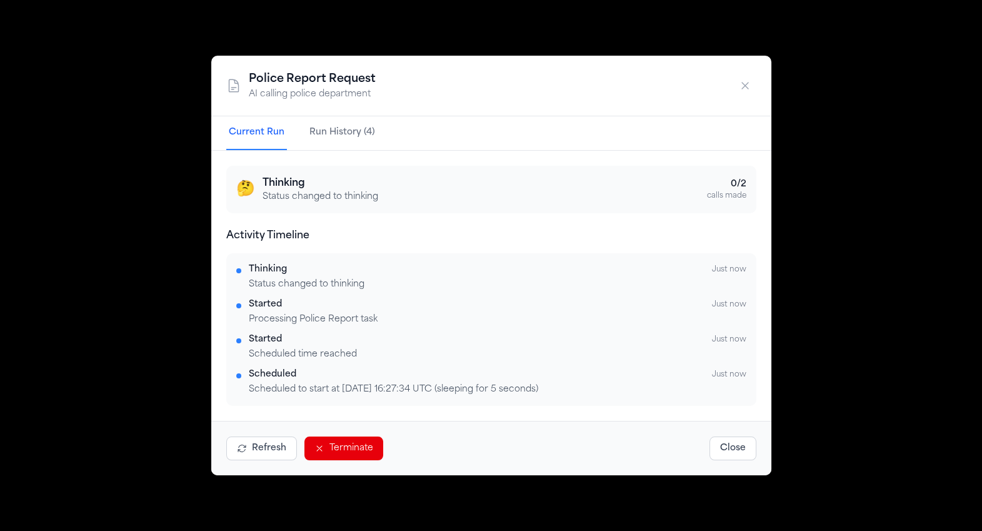
click at [259, 454] on button "Refresh" at bounding box center [261, 448] width 71 height 24
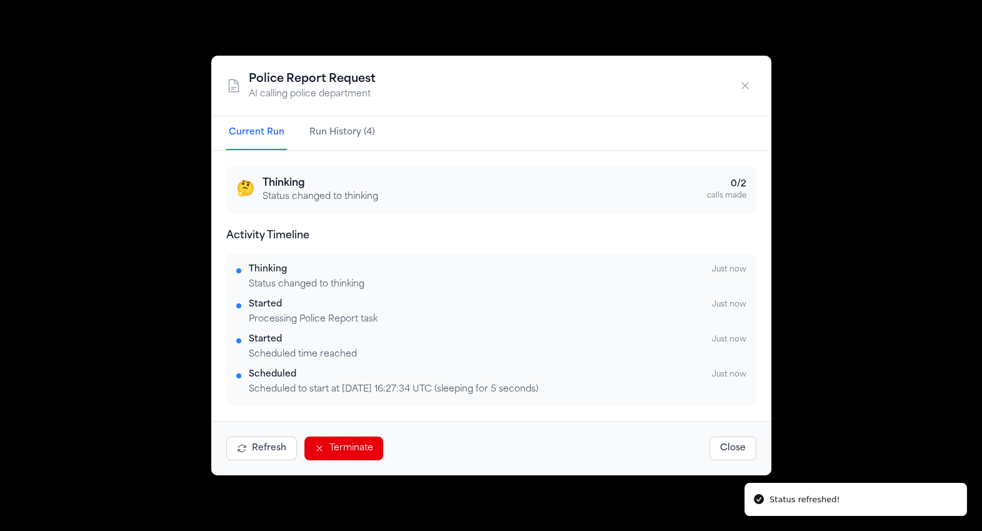
click at [259, 454] on button "Refresh" at bounding box center [261, 448] width 71 height 24
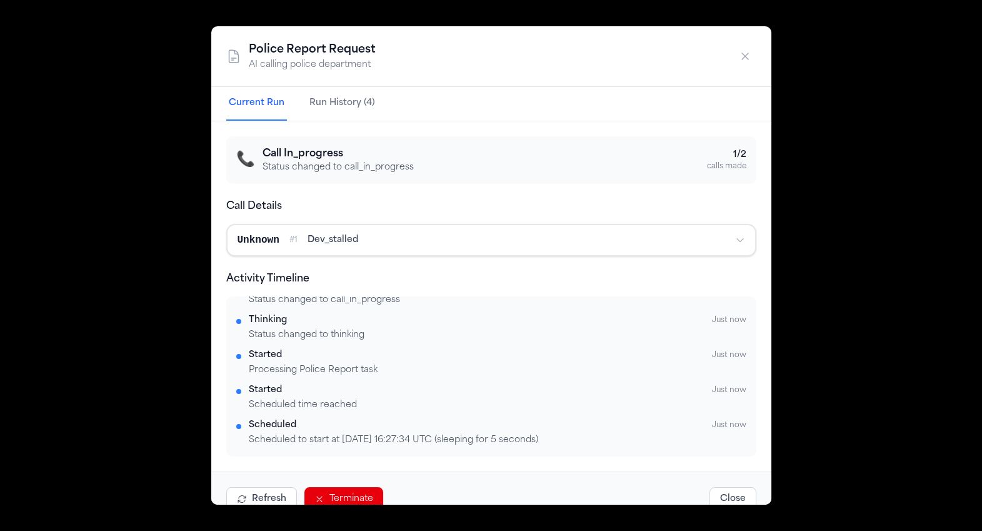
scroll to position [0, 0]
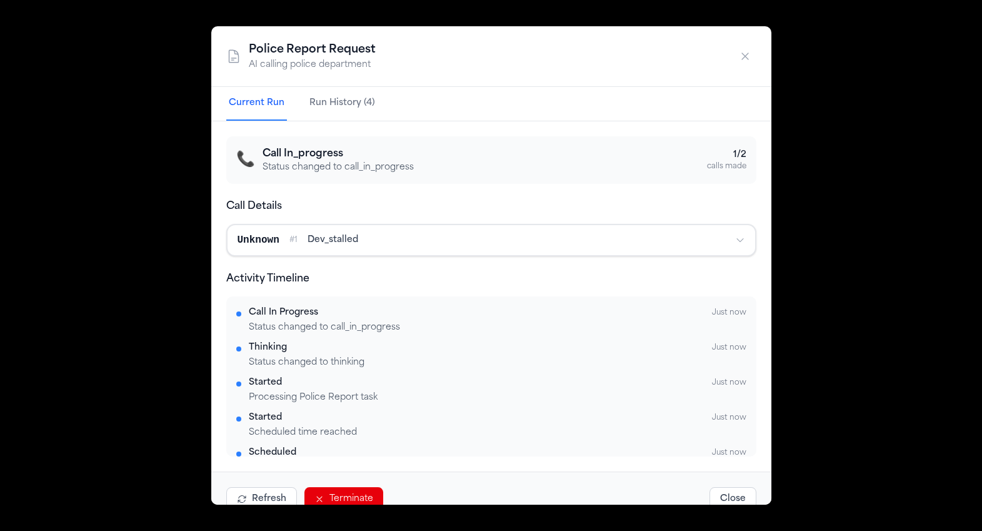
click at [356, 176] on div "📞 Call In_progress Status changed to call_in_progress 1 / 2 calls made" at bounding box center [491, 160] width 530 height 48
click at [546, 252] on button "Unknown # 1 dev_stalled" at bounding box center [492, 240] width 528 height 30
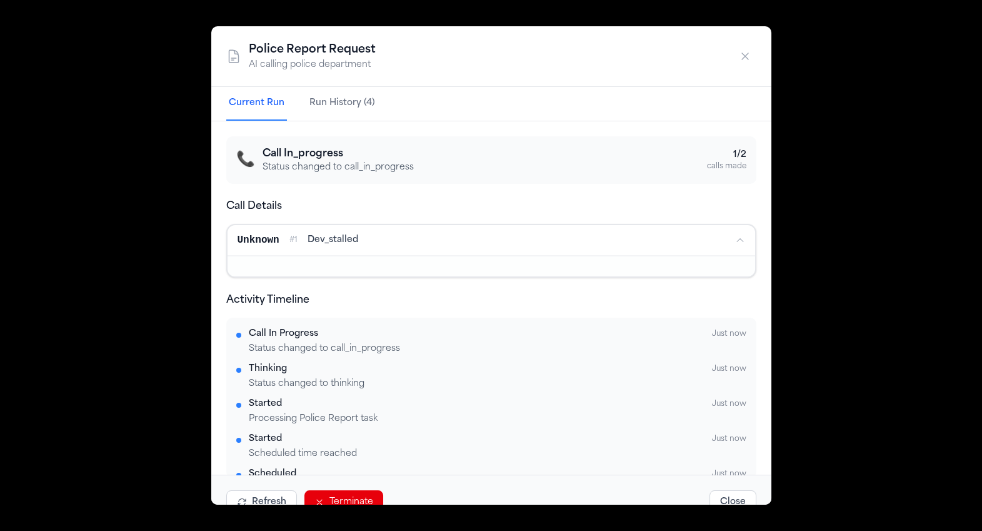
click at [502, 176] on div "📞 Call In_progress Status changed to call_in_progress 1 / 2 calls made" at bounding box center [491, 160] width 530 height 48
click at [462, 246] on div "Unknown # 1 dev_stalled" at bounding box center [482, 240] width 488 height 15
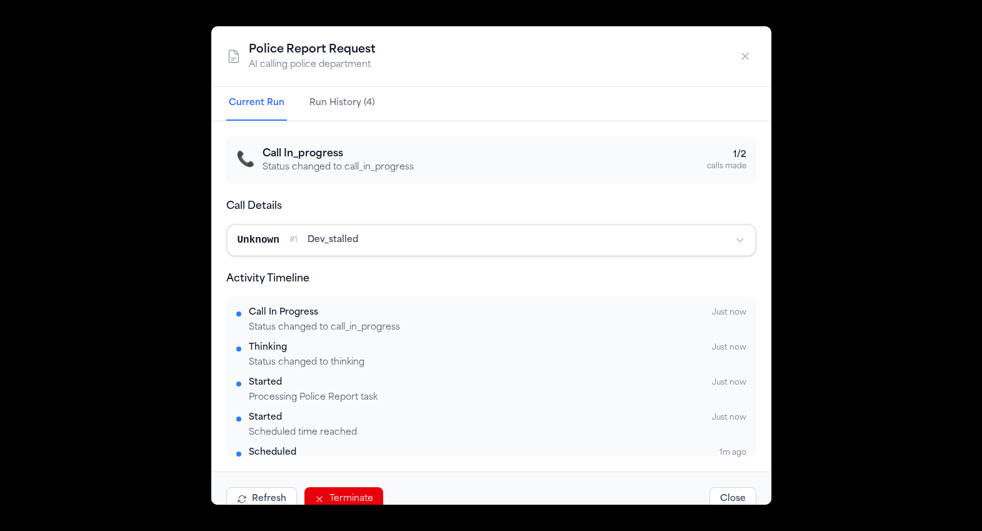
click at [746, 50] on button "button" at bounding box center [745, 56] width 23 height 23
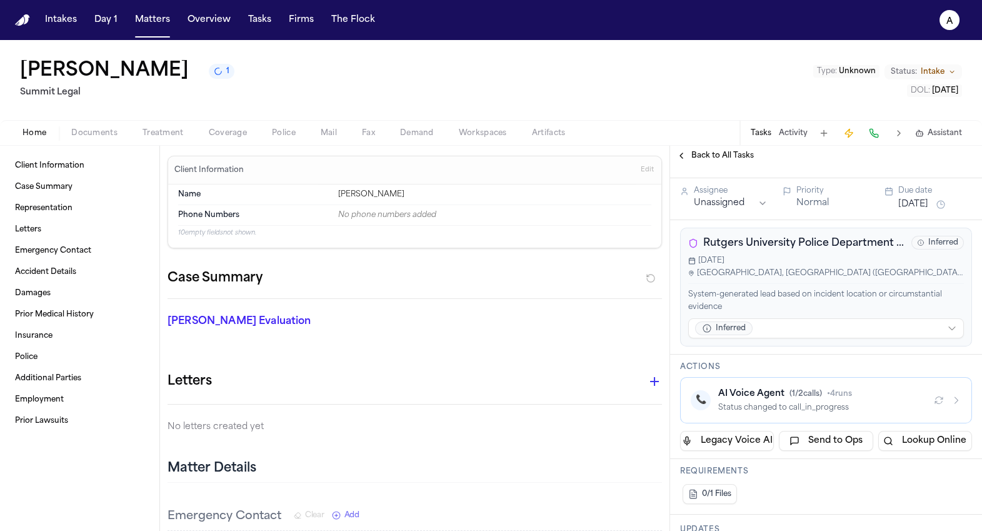
click at [959, 21] on icon "a" at bounding box center [949, 20] width 20 height 20
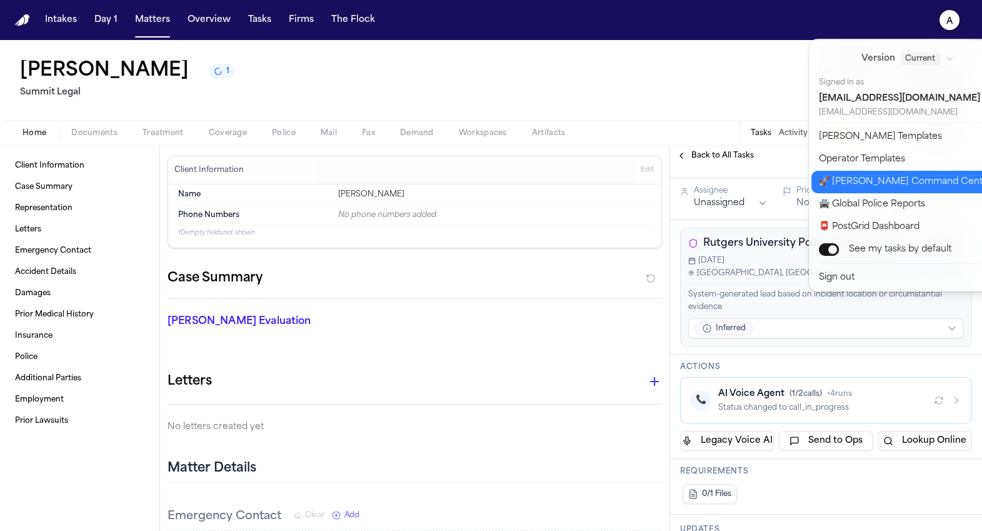
click at [926, 186] on button "🚀 Bland Command Center" at bounding box center [915, 182] width 208 height 23
select select "**"
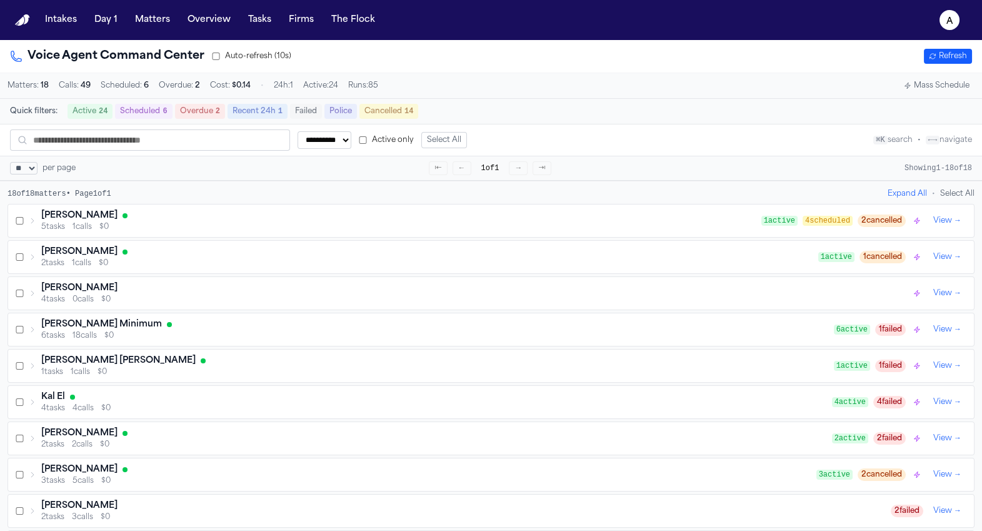
click at [435, 217] on div "[PERSON_NAME]" at bounding box center [401, 215] width 720 height 13
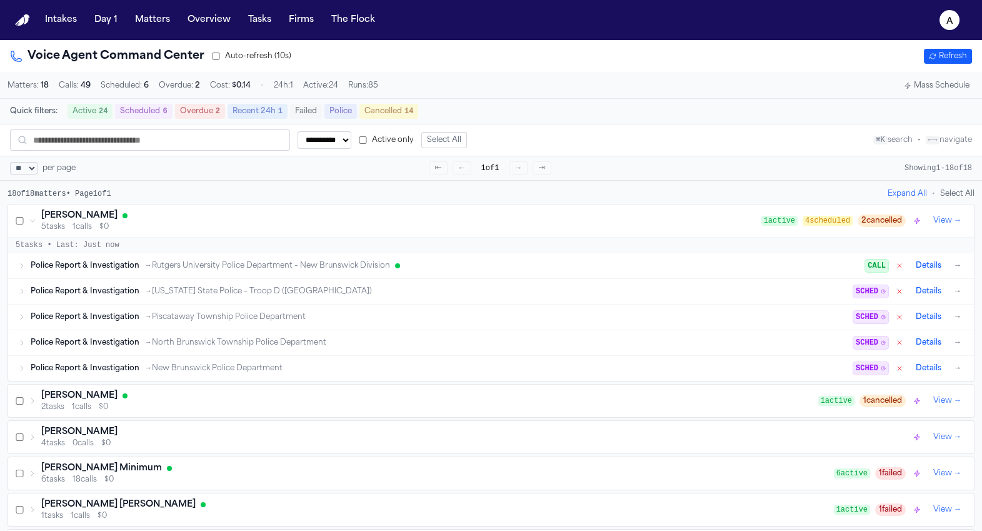
click at [328, 278] on div "Police Report & Investigation → Rutgers University Police Department – New Brun…" at bounding box center [491, 265] width 966 height 25
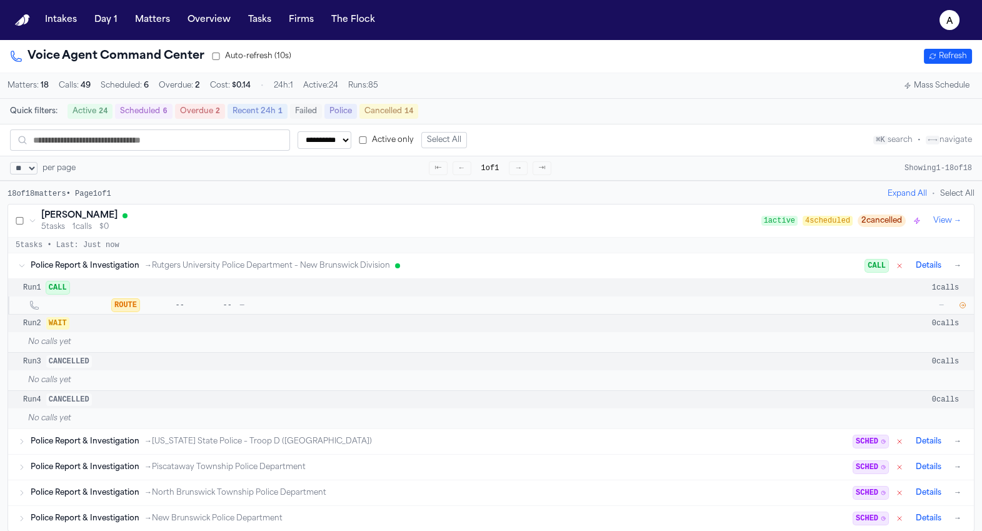
click at [328, 278] on div "Police Report & Investigation → Rutgers University Police Department – New Brun…" at bounding box center [491, 265] width 966 height 25
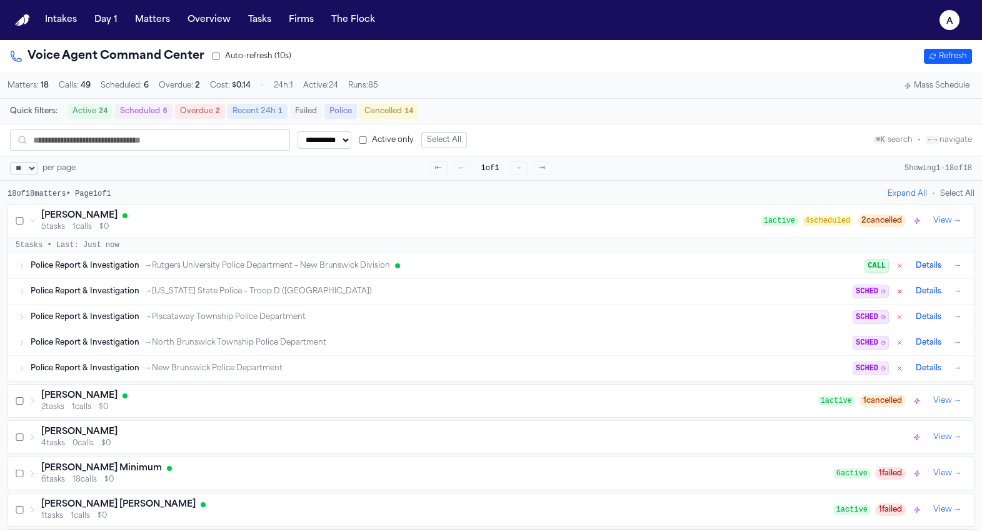
click at [334, 278] on div "Police Report & Investigation → Rutgers University Police Department – New Brun…" at bounding box center [491, 265] width 966 height 25
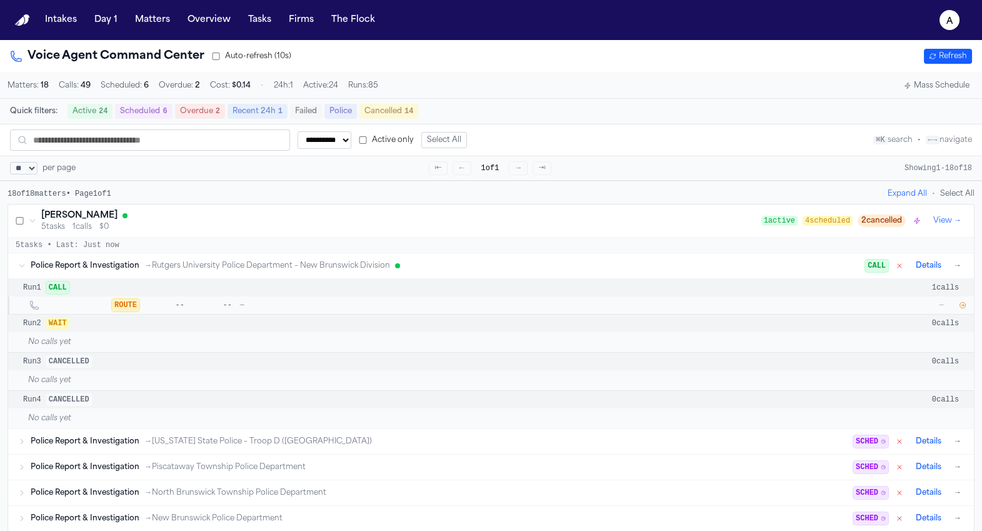
click at [41, 290] on span "Run 1" at bounding box center [32, 288] width 18 height 10
click at [69, 290] on span "CALL" at bounding box center [57, 287] width 23 height 13
click at [64, 292] on span "CALL" at bounding box center [57, 287] width 23 height 13
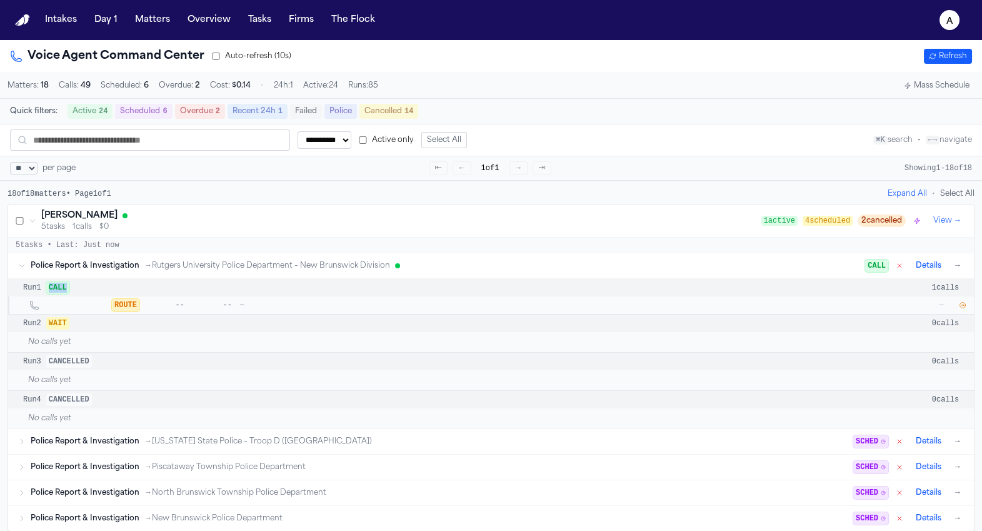
click at [64, 292] on span "CALL" at bounding box center [57, 287] width 23 height 13
click at [136, 308] on span "ROUTE" at bounding box center [126, 305] width 28 height 13
click at [959, 309] on icon "button" at bounding box center [963, 305] width 8 height 8
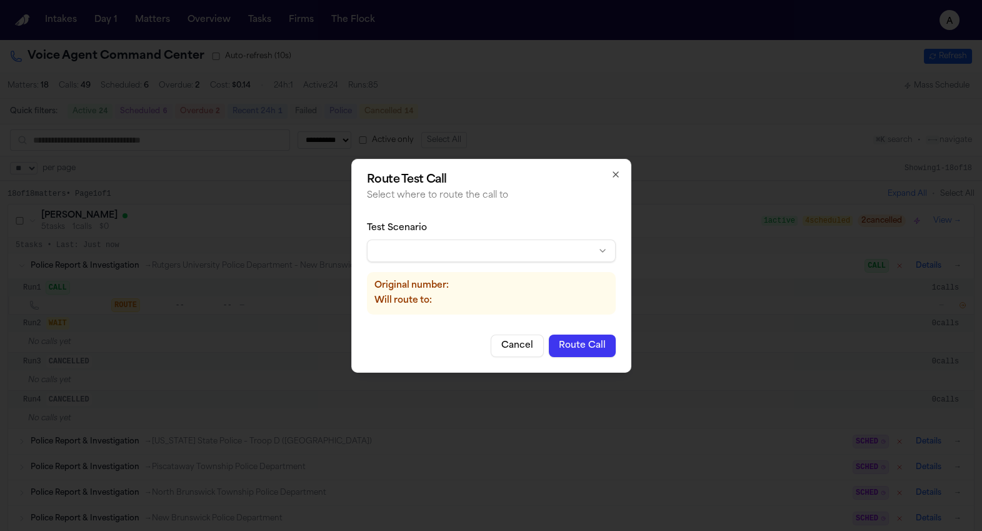
click at [564, 245] on body "**********" at bounding box center [491, 265] width 982 height 531
click at [569, 342] on button "Route Call" at bounding box center [582, 345] width 67 height 23
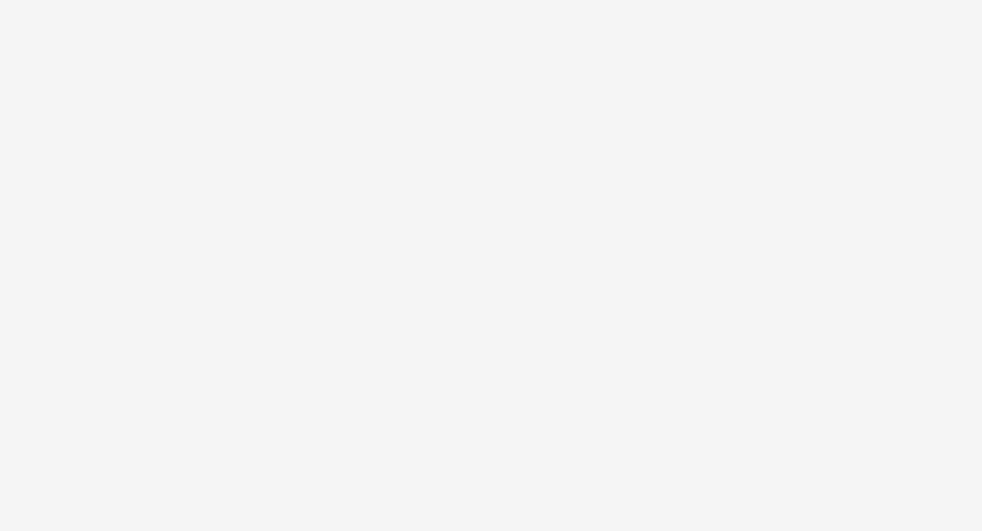
select select "**"
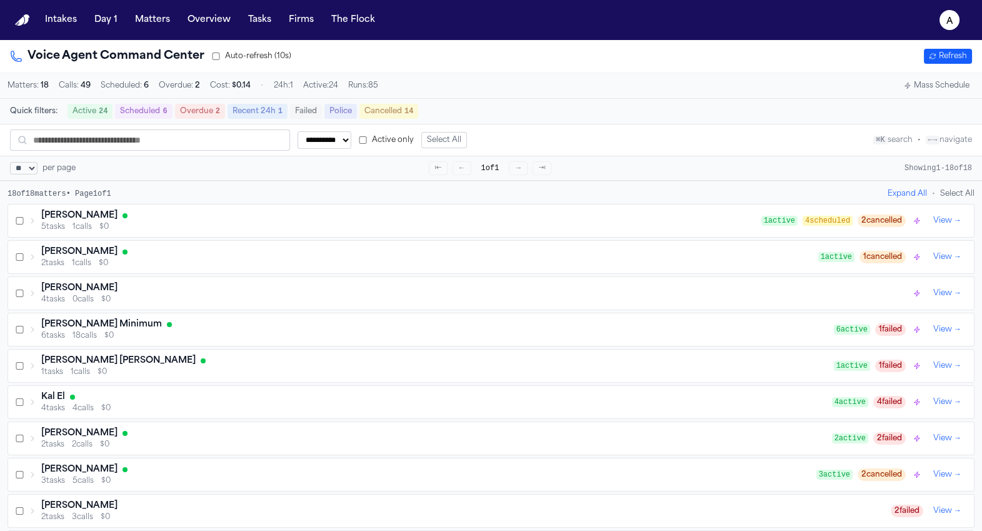
click at [292, 228] on div "5 tasks 1 calls $0" at bounding box center [401, 227] width 720 height 10
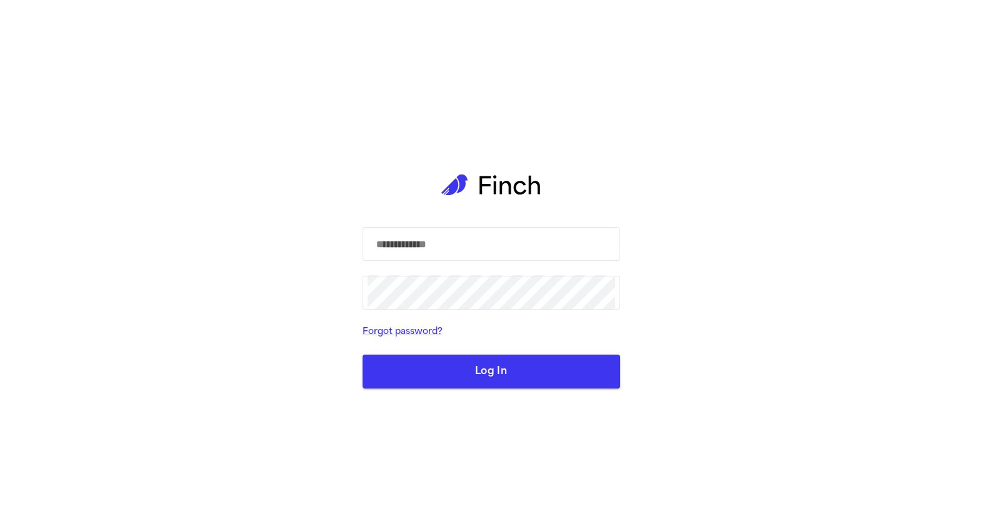
select select "**"
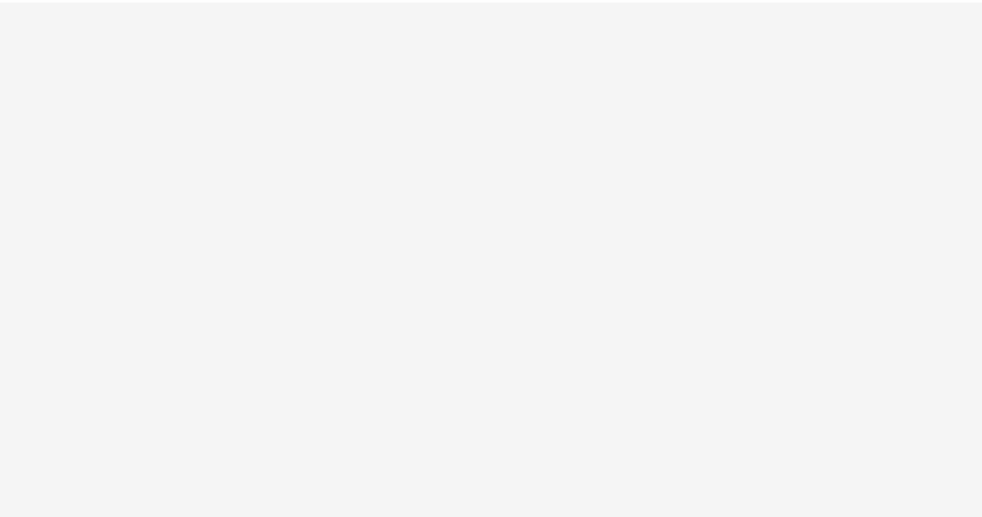
select select "**"
